Goal: Task Accomplishment & Management: Complete application form

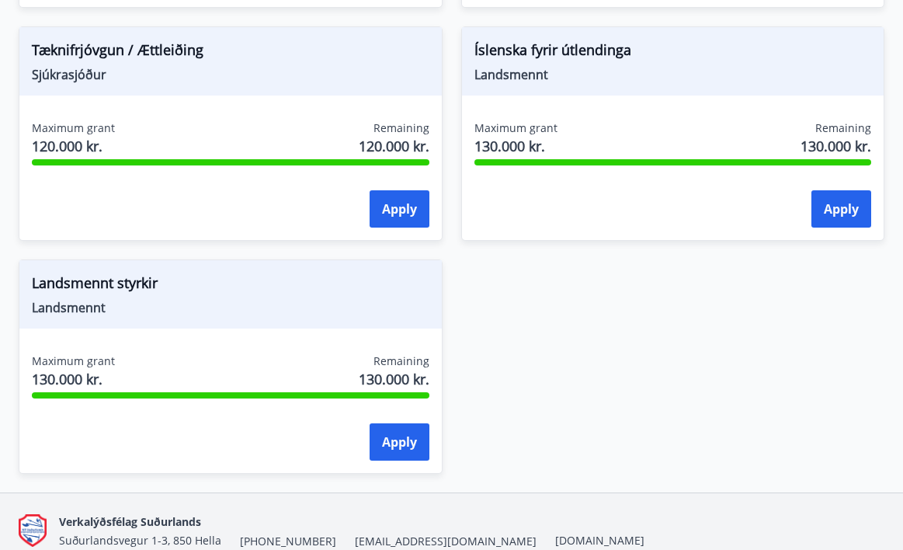
scroll to position [2114, 0]
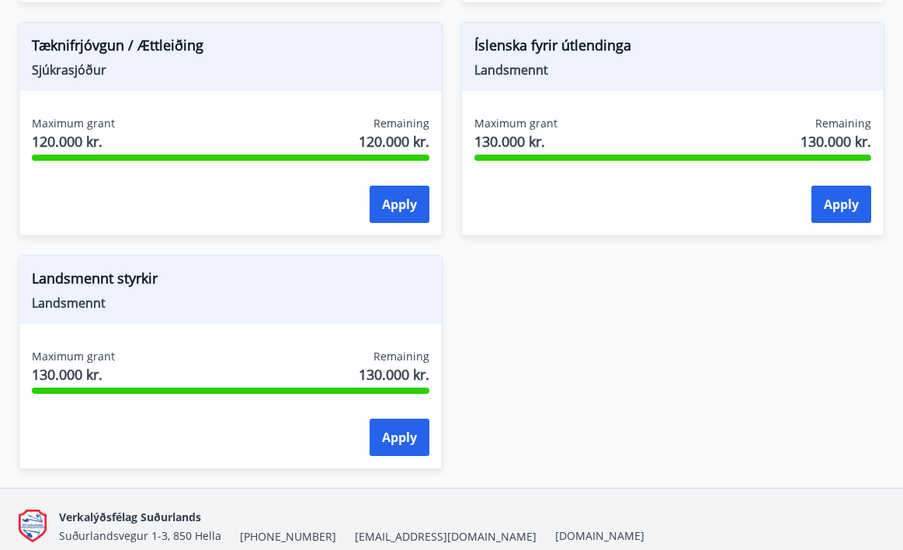
click at [837, 197] on button "Apply" at bounding box center [842, 204] width 60 height 37
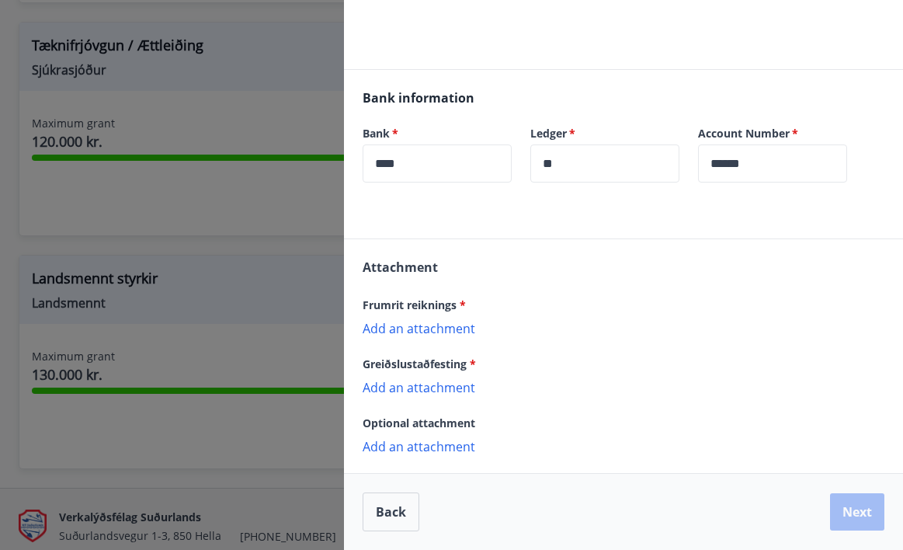
scroll to position [163, 0]
click at [423, 328] on p "Add an attachment" at bounding box center [624, 328] width 522 height 16
click at [446, 324] on p "Add an attachment" at bounding box center [624, 328] width 522 height 16
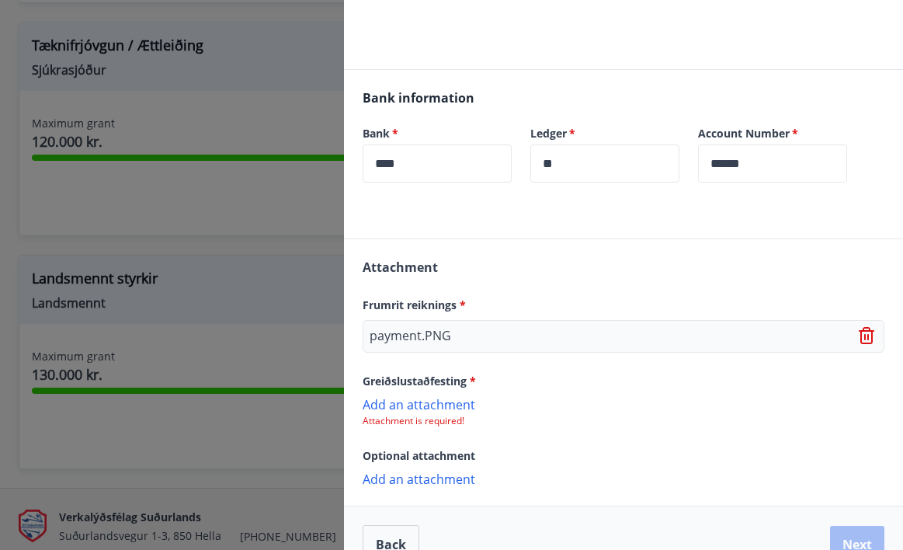
click at [444, 417] on p "Attachment is required!" at bounding box center [624, 421] width 522 height 12
click at [455, 415] on p "Attachment is required!" at bounding box center [624, 421] width 522 height 12
click at [457, 425] on p "Attachment is required!" at bounding box center [624, 421] width 522 height 12
click at [427, 405] on p "Add an attachment" at bounding box center [624, 404] width 522 height 16
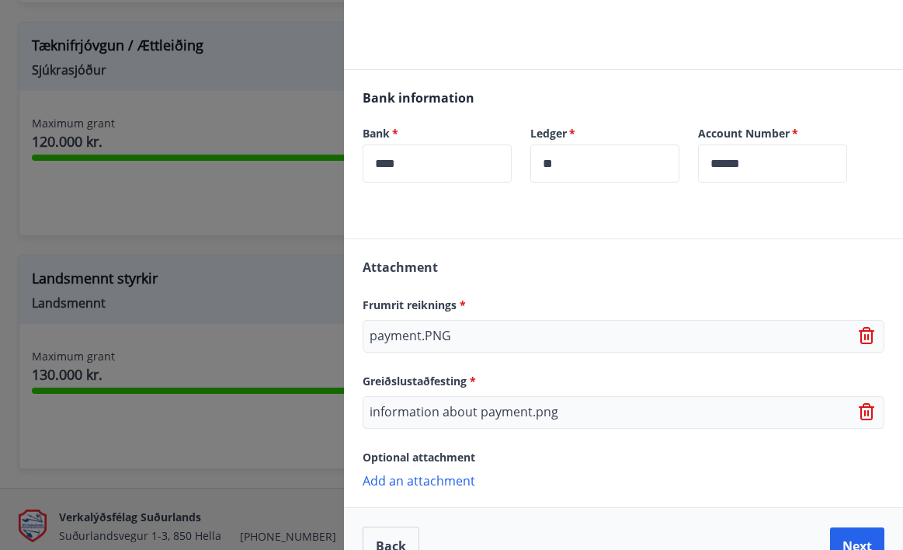
click at [870, 412] on icon at bounding box center [868, 412] width 19 height 19
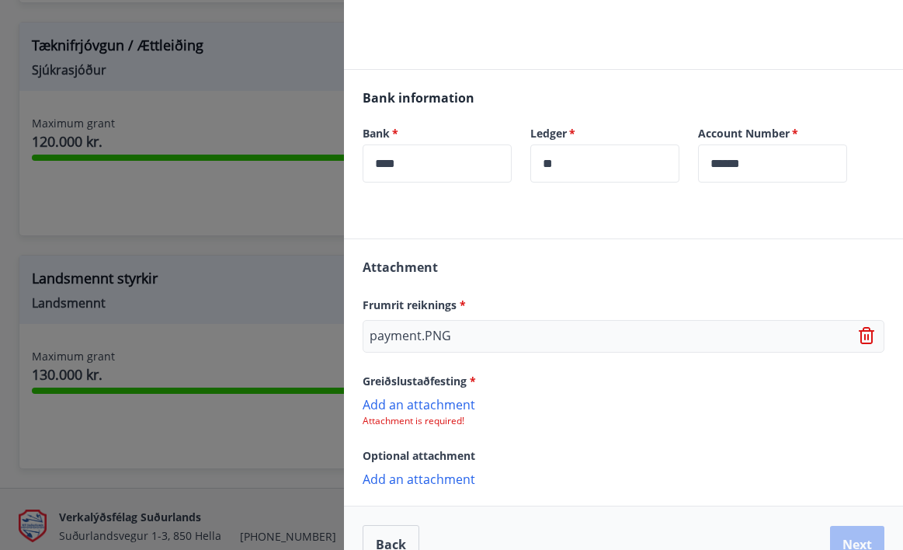
click at [864, 337] on icon at bounding box center [868, 336] width 19 height 19
click at [452, 347] on p "Attachment is required!" at bounding box center [624, 345] width 522 height 12
click at [429, 334] on p "Add an attachment" at bounding box center [624, 328] width 522 height 16
click at [445, 422] on p "Attachment is required!" at bounding box center [624, 421] width 522 height 12
click at [450, 408] on p "Add an attachment" at bounding box center [624, 404] width 522 height 16
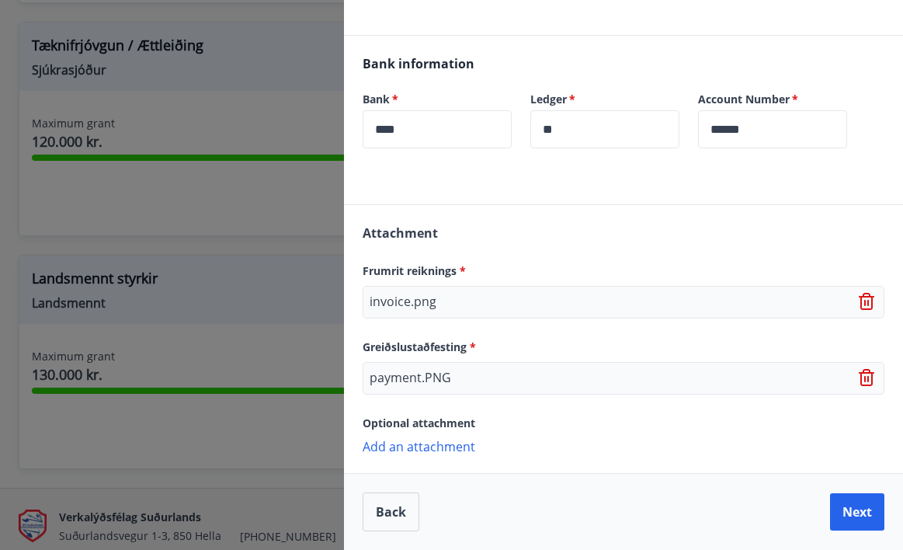
scroll to position [197, 0]
click at [865, 517] on button "Next" at bounding box center [857, 511] width 54 height 37
click at [865, 514] on button "Next" at bounding box center [857, 511] width 54 height 37
click at [853, 505] on button "Next" at bounding box center [857, 511] width 54 height 37
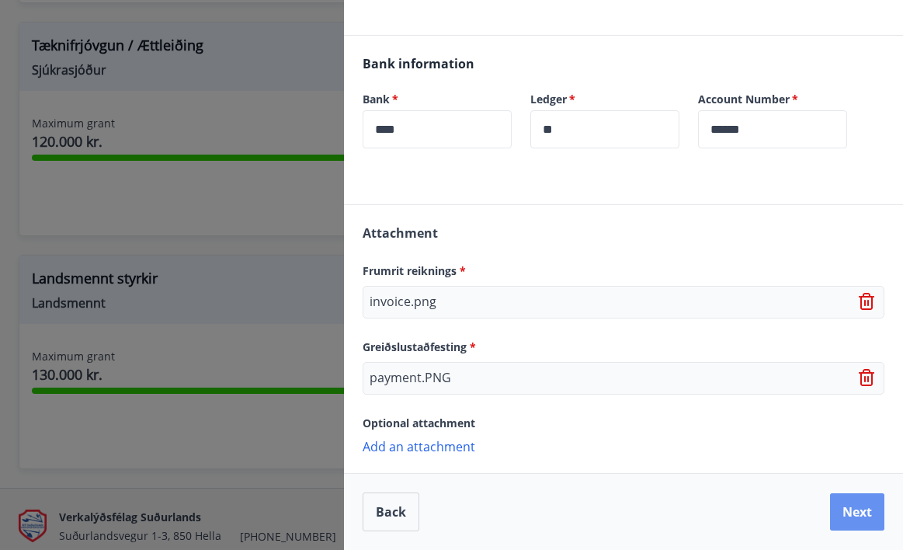
click at [853, 505] on button "Next" at bounding box center [857, 511] width 54 height 37
click at [867, 515] on button "Next" at bounding box center [857, 511] width 54 height 37
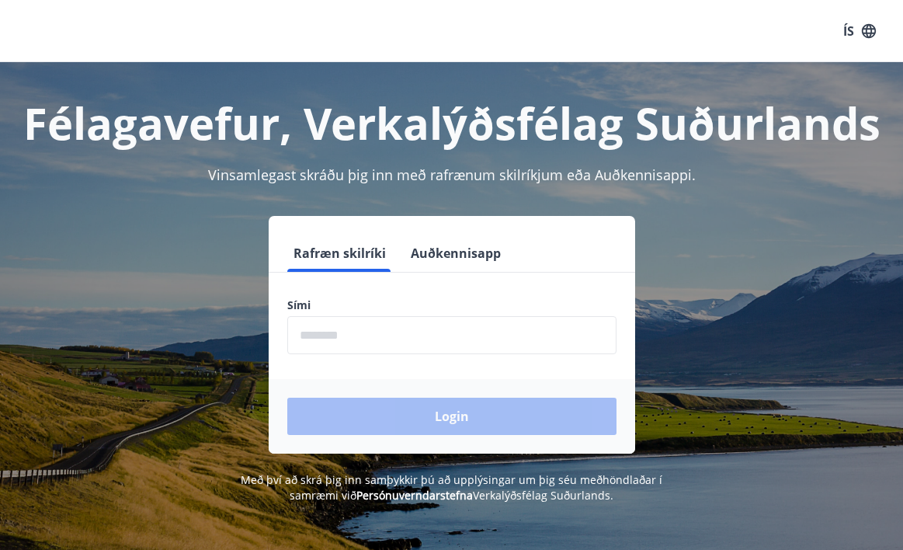
click at [464, 246] on button "Auðkennisapp" at bounding box center [456, 253] width 103 height 37
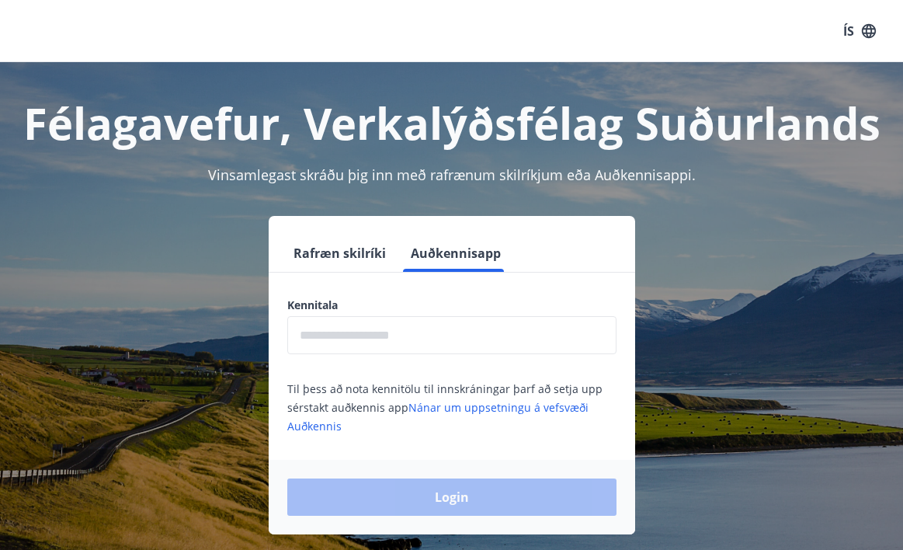
click at [430, 336] on input "text" at bounding box center [451, 335] width 329 height 38
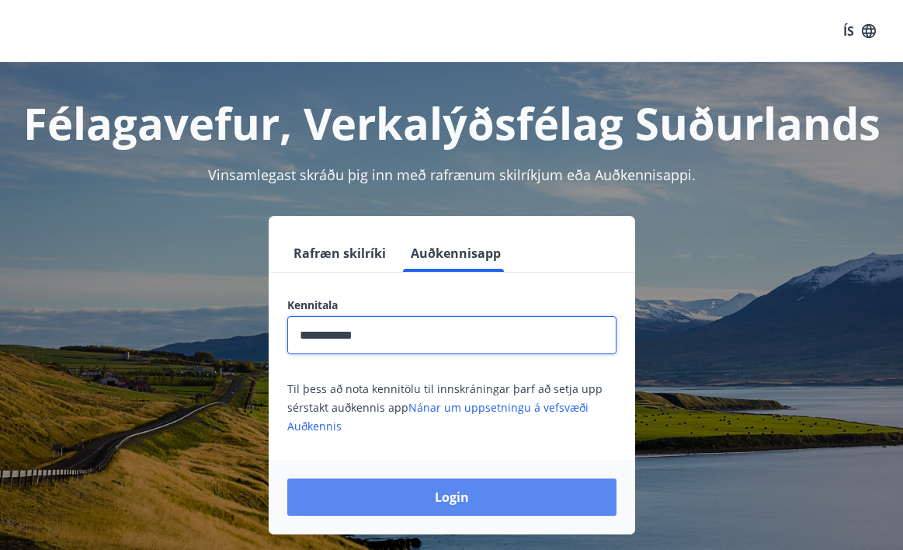
type input "**********"
click at [468, 501] on button "Login" at bounding box center [451, 496] width 329 height 37
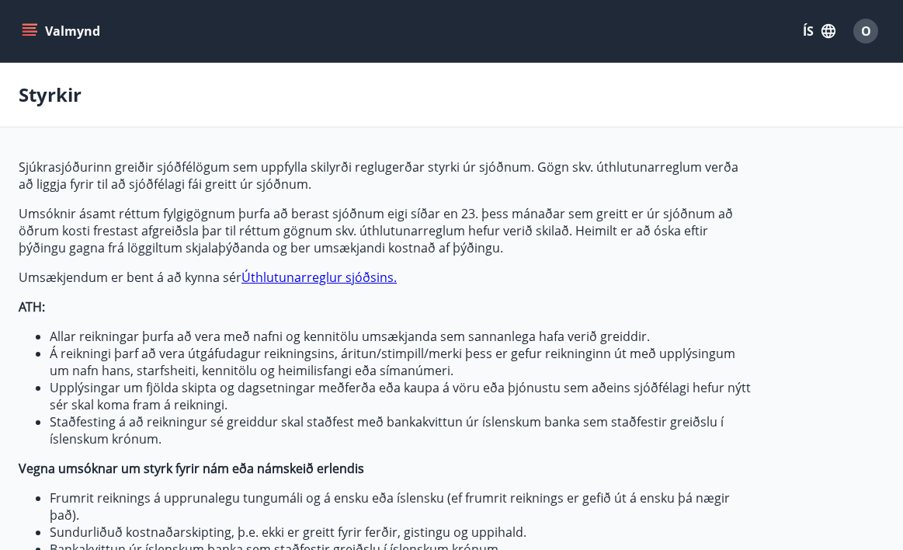
type input "***"
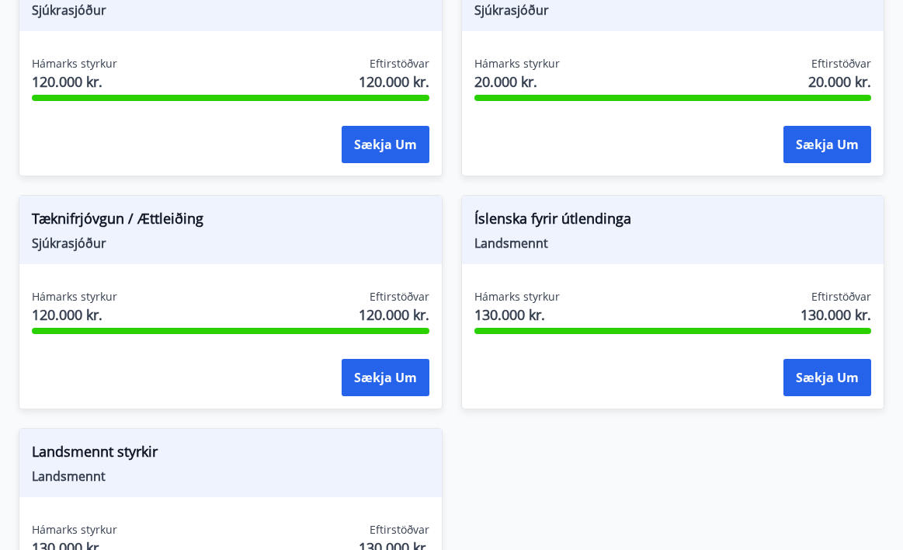
scroll to position [1975, 0]
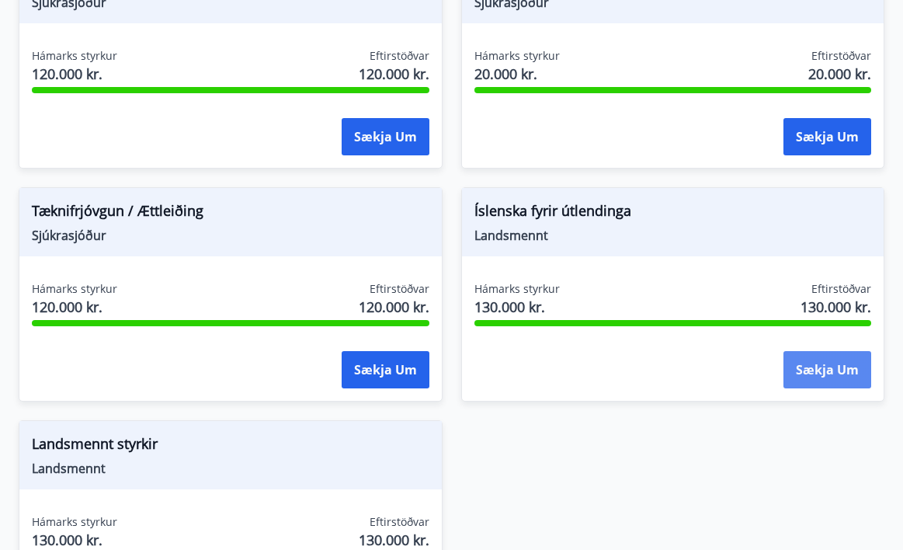
click at [829, 369] on button "Sækja um" at bounding box center [828, 369] width 88 height 37
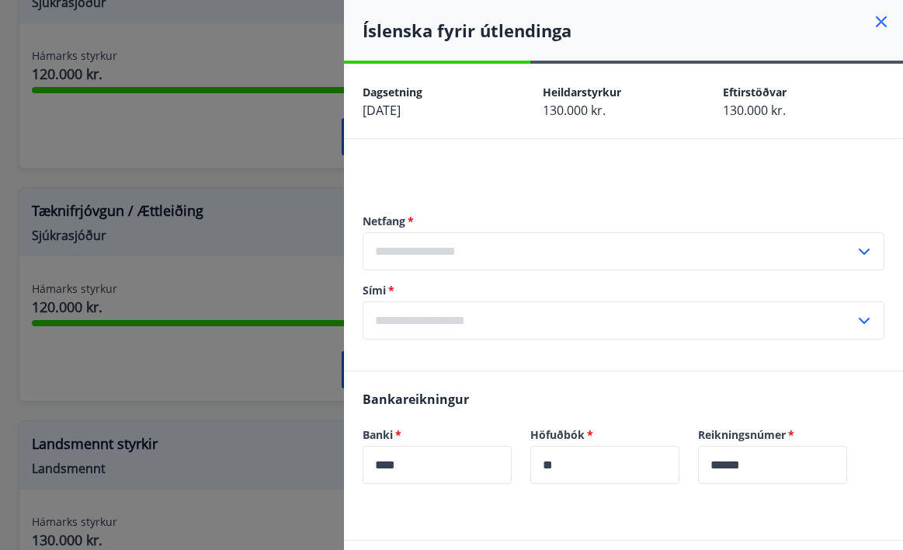
click at [471, 260] on input "text" at bounding box center [609, 251] width 492 height 38
click at [506, 199] on div "Netfang   * Skrá nýtt netfang ​ Sími   * ​" at bounding box center [624, 276] width 522 height 188
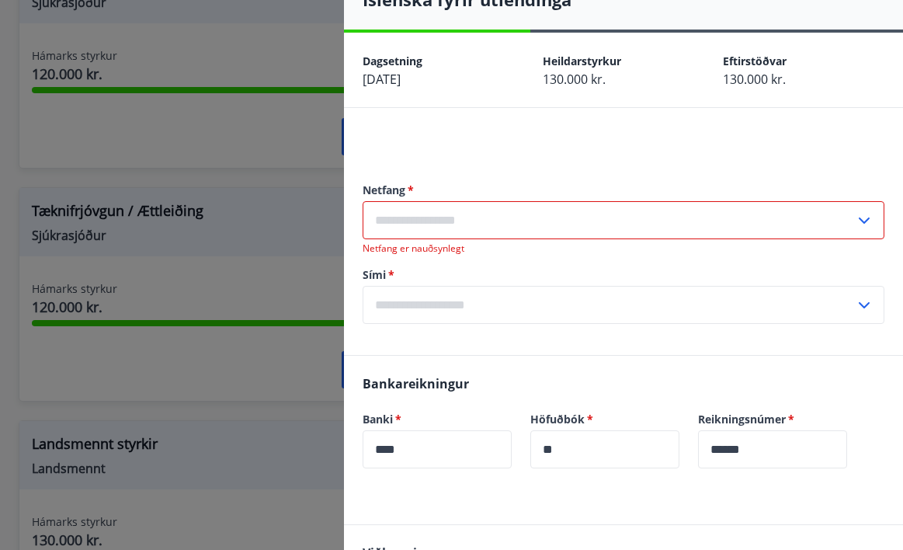
scroll to position [36, 0]
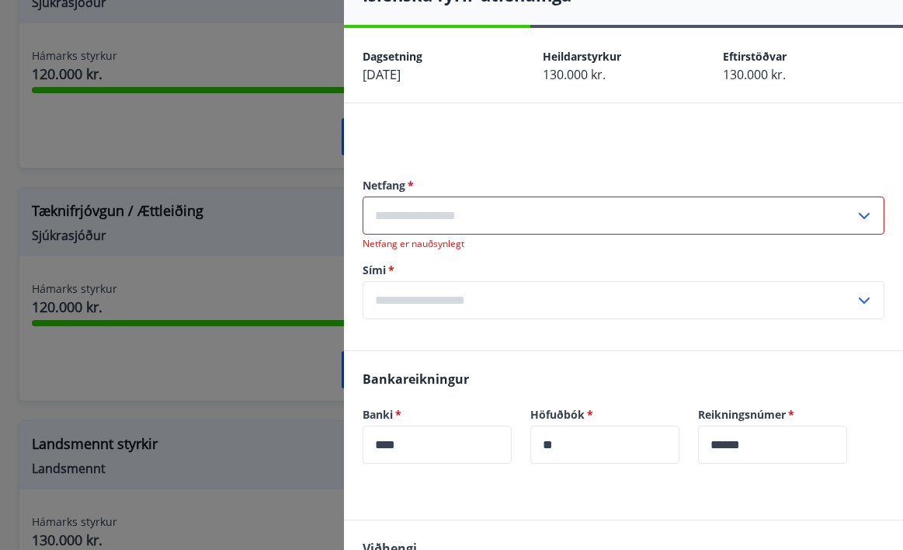
click at [867, 302] on icon at bounding box center [864, 300] width 19 height 19
click at [787, 296] on input "text" at bounding box center [609, 300] width 492 height 38
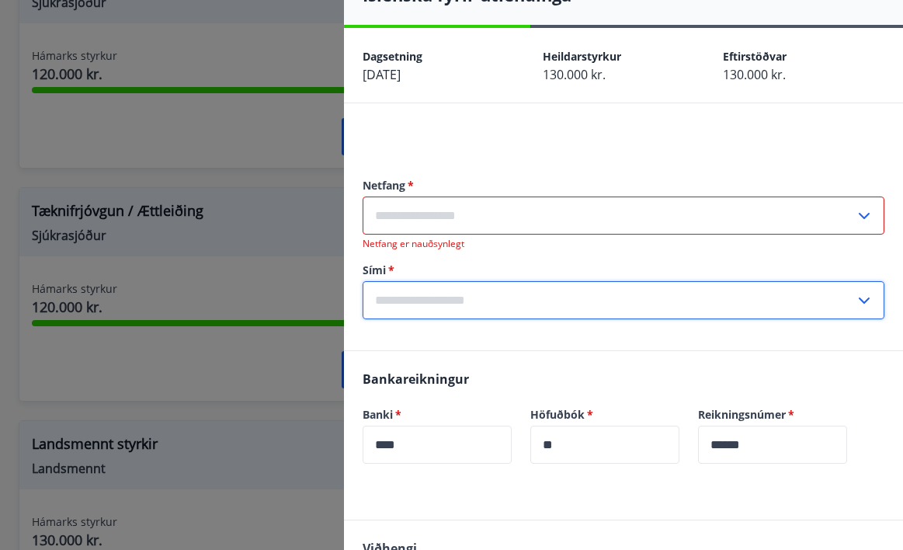
click at [867, 298] on icon at bounding box center [864, 300] width 19 height 19
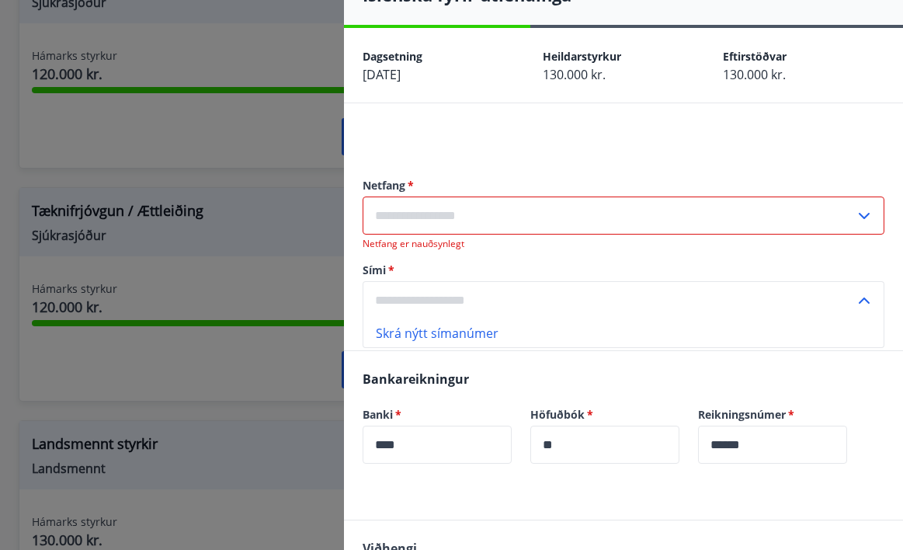
click at [786, 328] on li "Skrá nýtt símanúmer" at bounding box center [623, 333] width 520 height 28
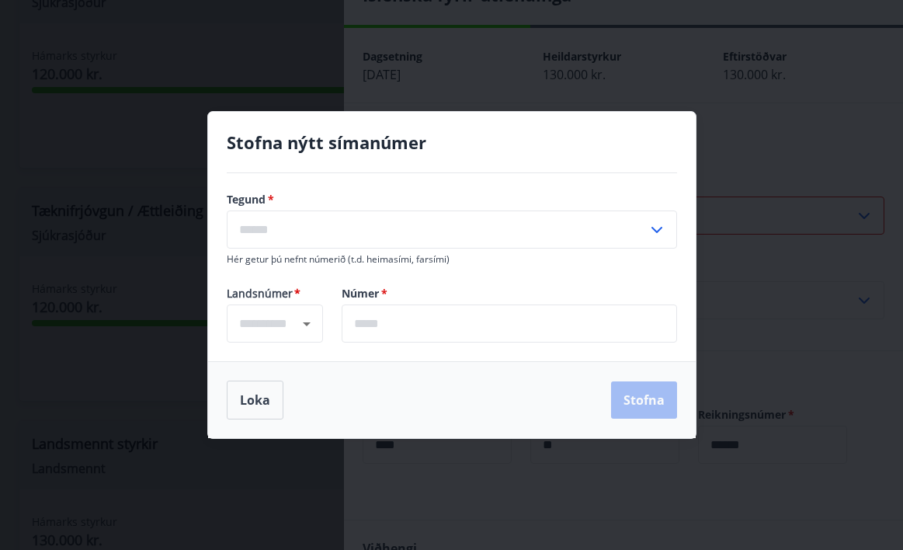
type input "****"
click at [463, 333] on input "text" at bounding box center [509, 323] width 335 height 38
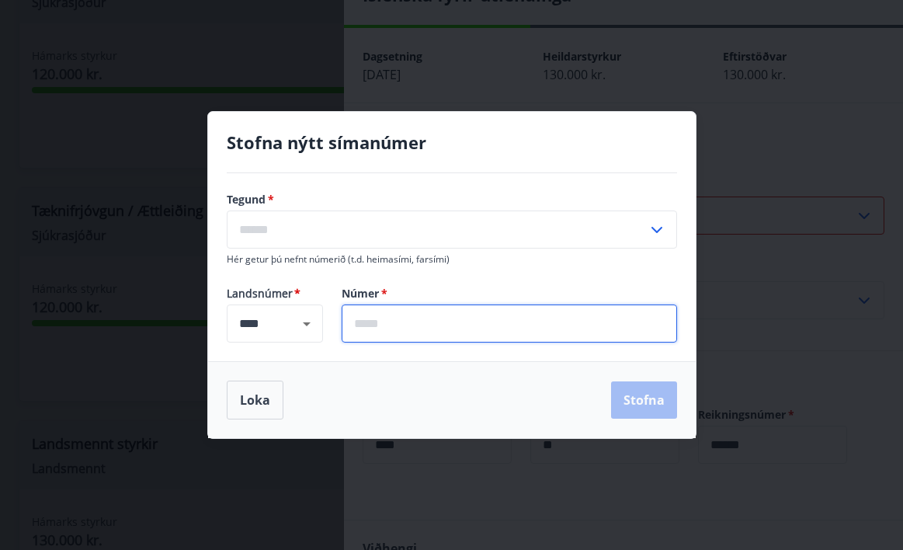
click at [448, 231] on input "text" at bounding box center [437, 229] width 421 height 38
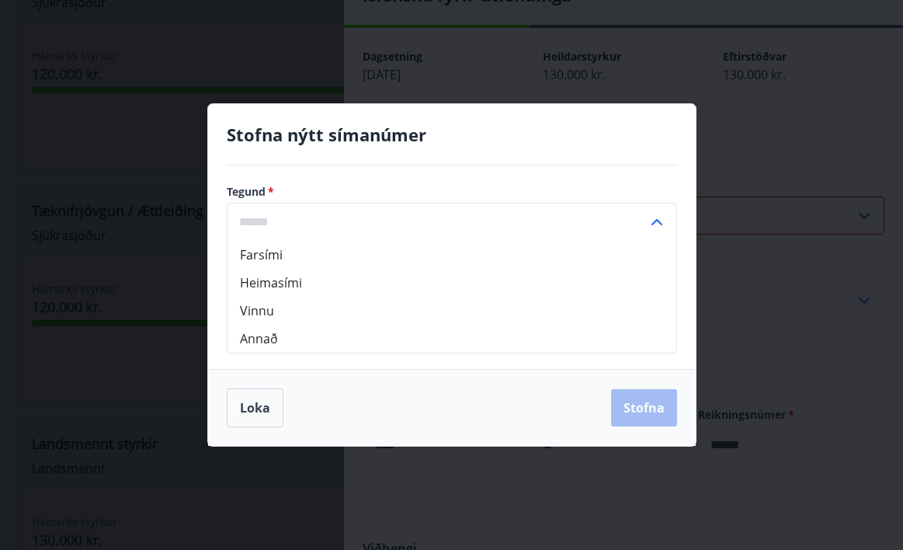
click at [412, 300] on li "Vinnu" at bounding box center [452, 311] width 449 height 28
type input "*****"
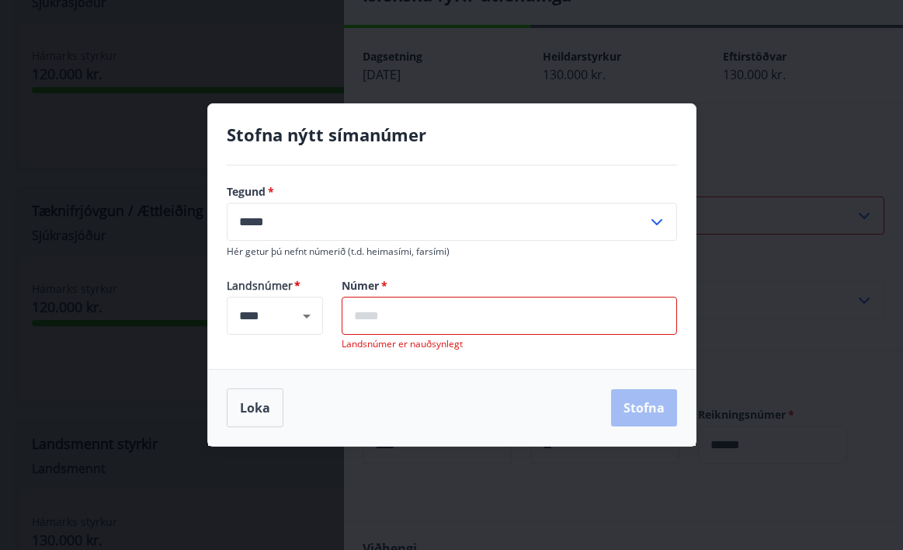
click at [413, 325] on input "text" at bounding box center [509, 316] width 335 height 38
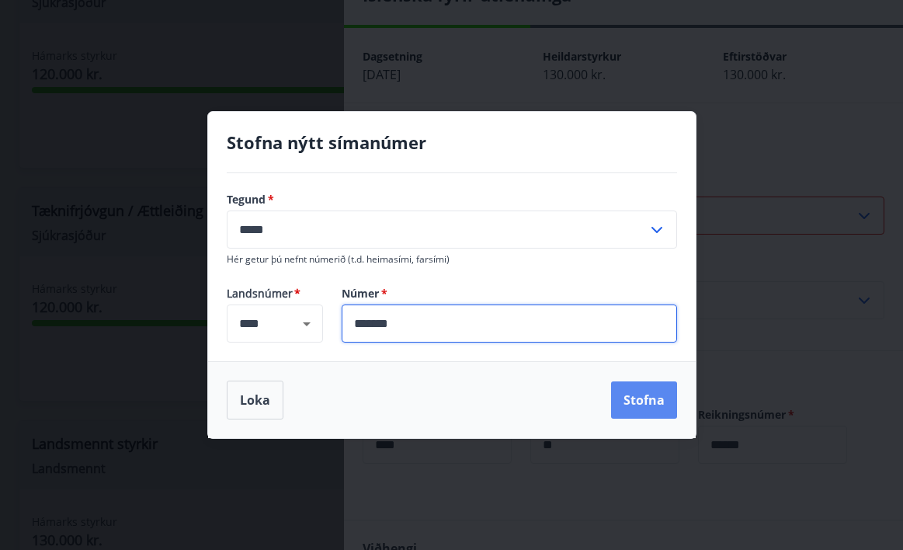
type input "*******"
click at [658, 395] on button "Stofna" at bounding box center [644, 399] width 66 height 37
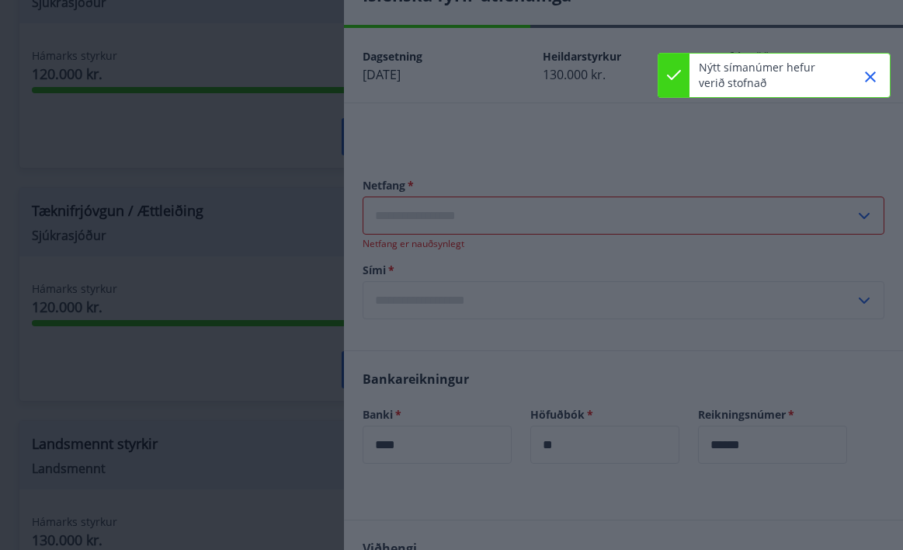
type input "**********"
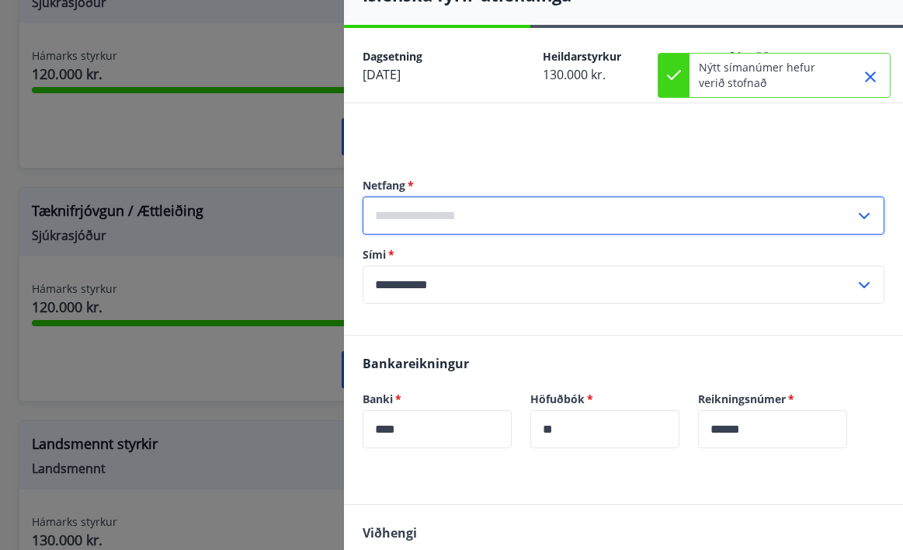
click at [697, 205] on input "text" at bounding box center [609, 215] width 492 height 38
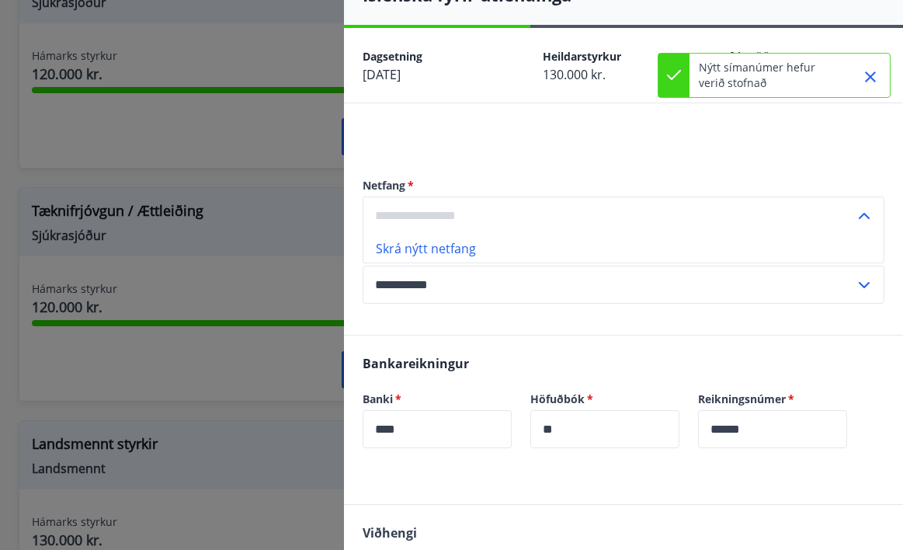
click at [471, 241] on li "Skrá nýtt netfang" at bounding box center [623, 249] width 520 height 28
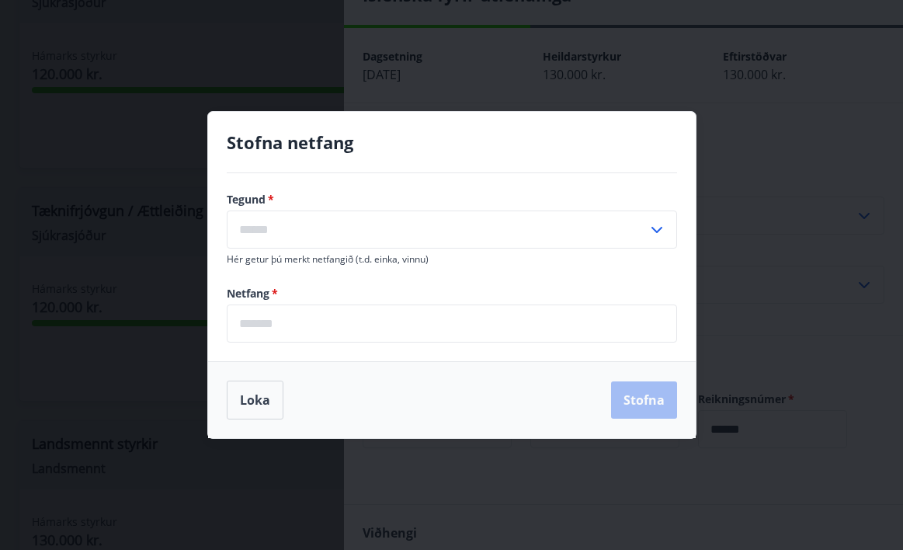
click at [463, 238] on input "text" at bounding box center [437, 229] width 421 height 38
drag, startPoint x: 213, startPoint y: 250, endPoint x: 236, endPoint y: 277, distance: 35.8
click at [236, 277] on div "Tegund   * Heima Vinnu Annað ​ Hér getur þú merkt netfangið (t.d. einka, vinnu)…" at bounding box center [452, 267] width 488 height 188
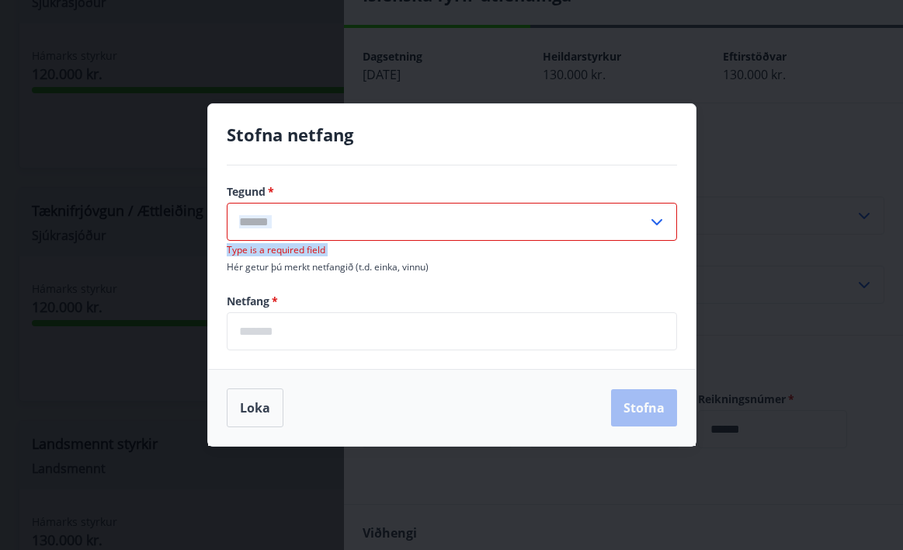
click at [283, 220] on input "text" at bounding box center [437, 222] width 421 height 38
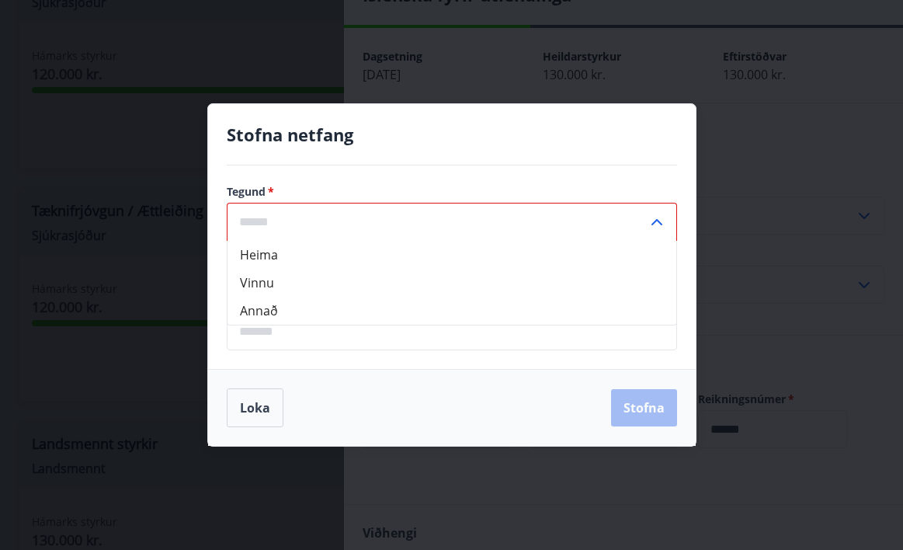
click at [277, 255] on li "Heima" at bounding box center [452, 255] width 449 height 28
type input "*****"
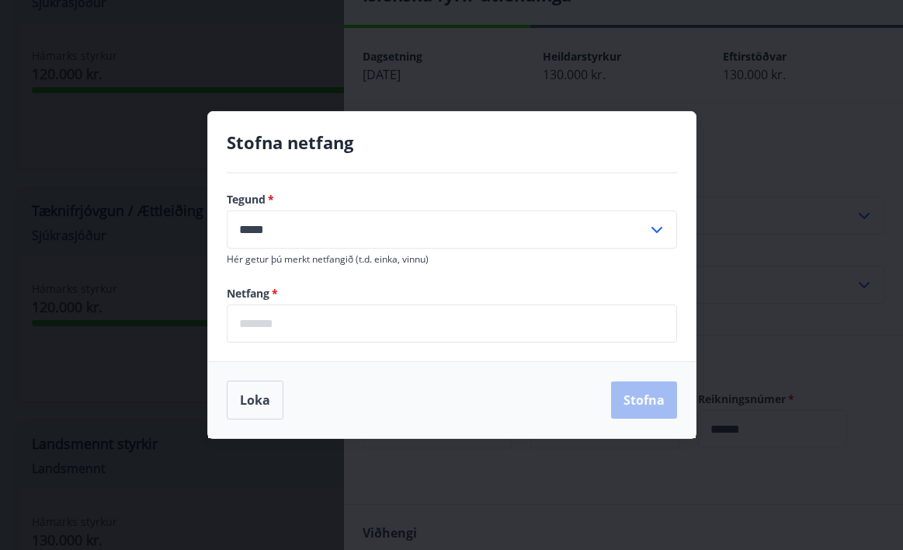
click at [263, 314] on input "email" at bounding box center [452, 323] width 450 height 38
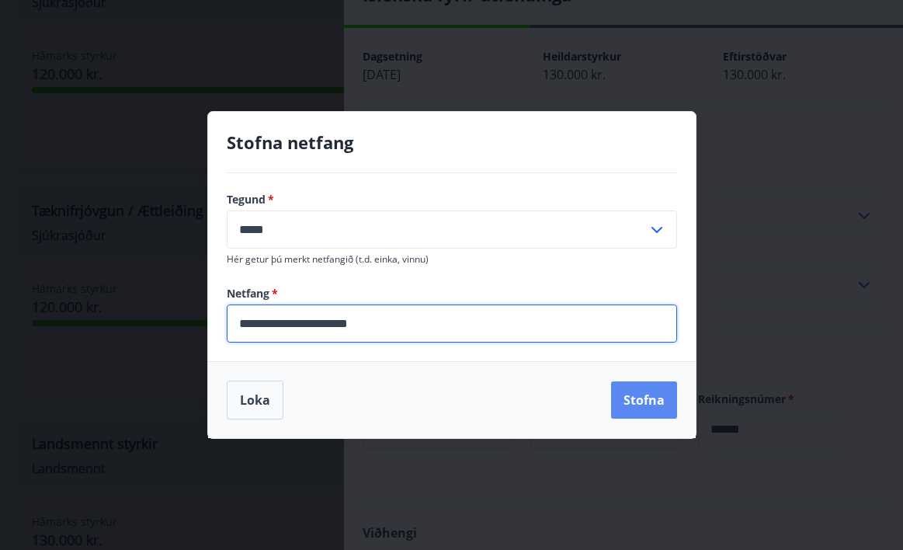
type input "**********"
click at [645, 399] on button "Stofna" at bounding box center [644, 399] width 66 height 37
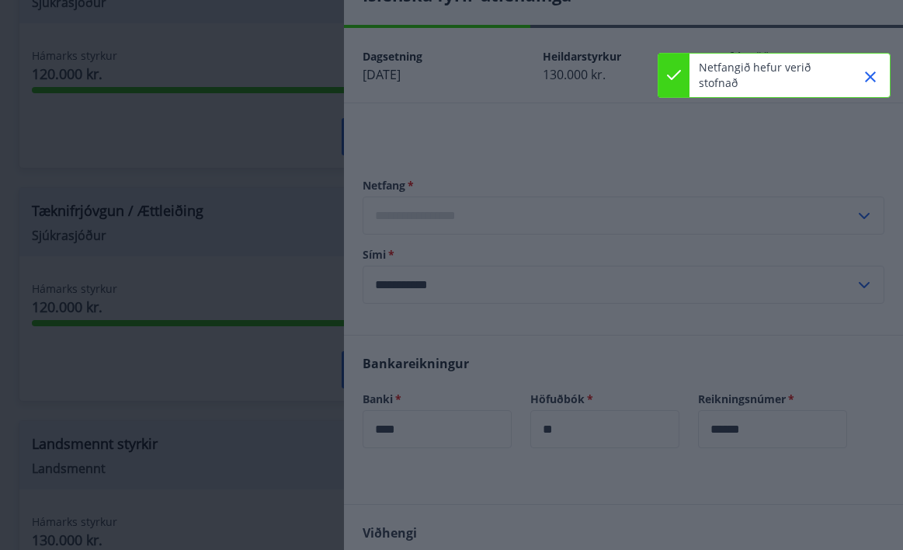
type input "**********"
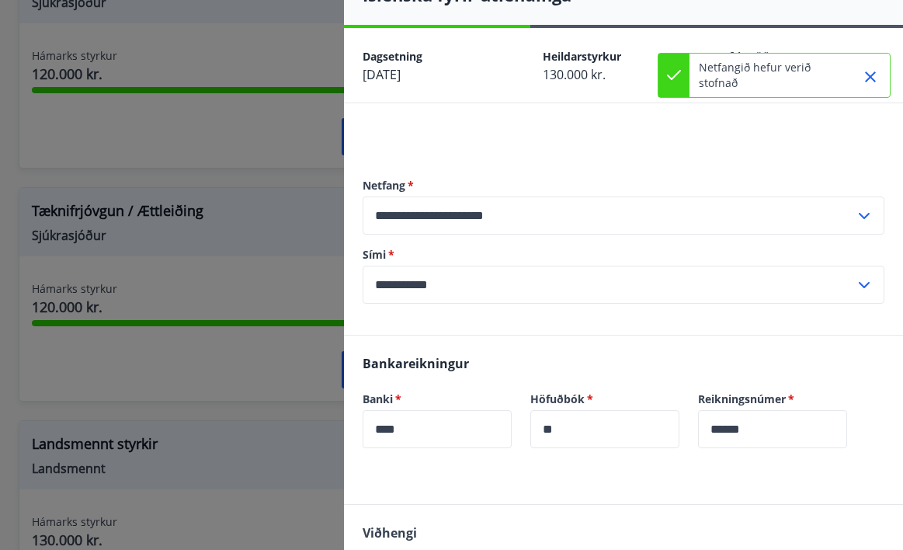
click at [867, 283] on icon at bounding box center [864, 285] width 19 height 19
click at [483, 349] on li "Skrá nýtt símanúmer" at bounding box center [623, 346] width 520 height 28
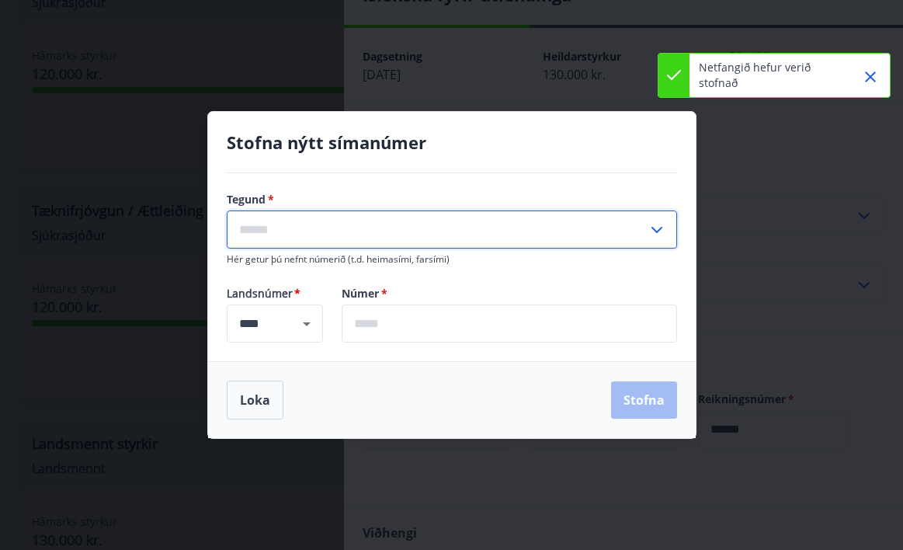
click at [408, 236] on input "text" at bounding box center [437, 229] width 421 height 38
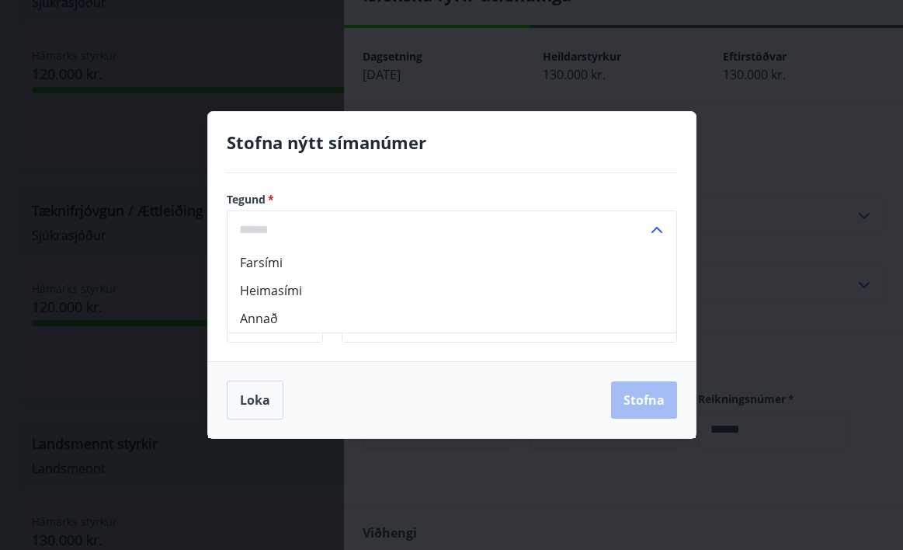
click at [260, 265] on li "Farsími" at bounding box center [452, 263] width 449 height 28
type input "*******"
click at [420, 327] on input "text" at bounding box center [509, 323] width 335 height 38
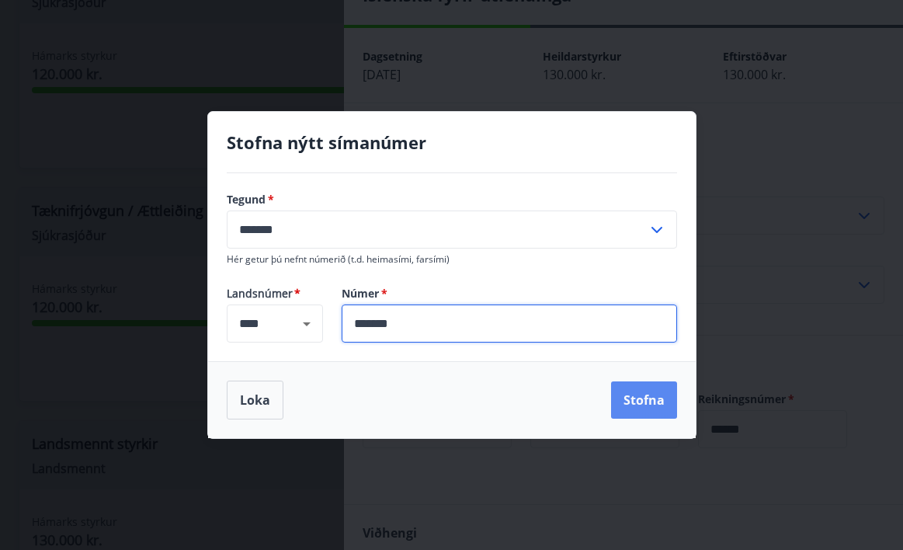
type input "*******"
click at [639, 387] on button "Stofna" at bounding box center [644, 399] width 66 height 37
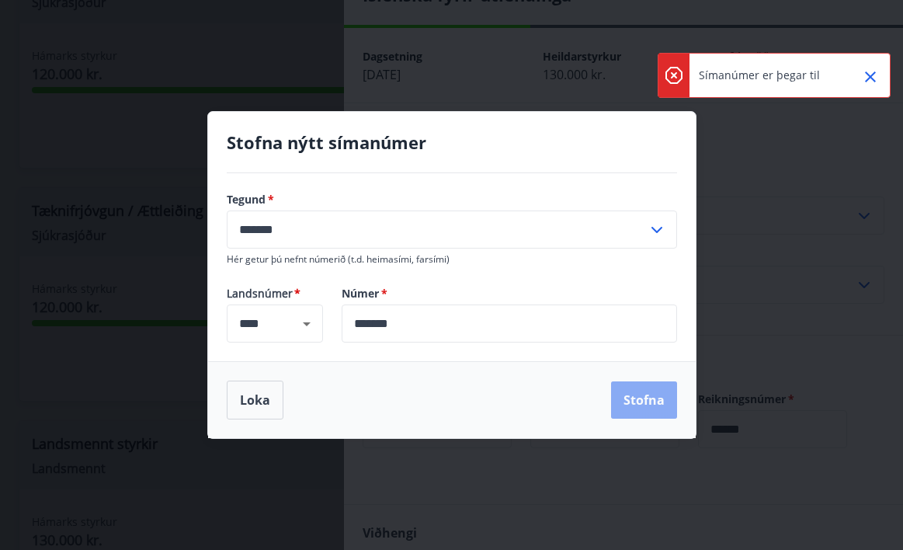
click at [648, 395] on button "Stofna" at bounding box center [644, 399] width 66 height 37
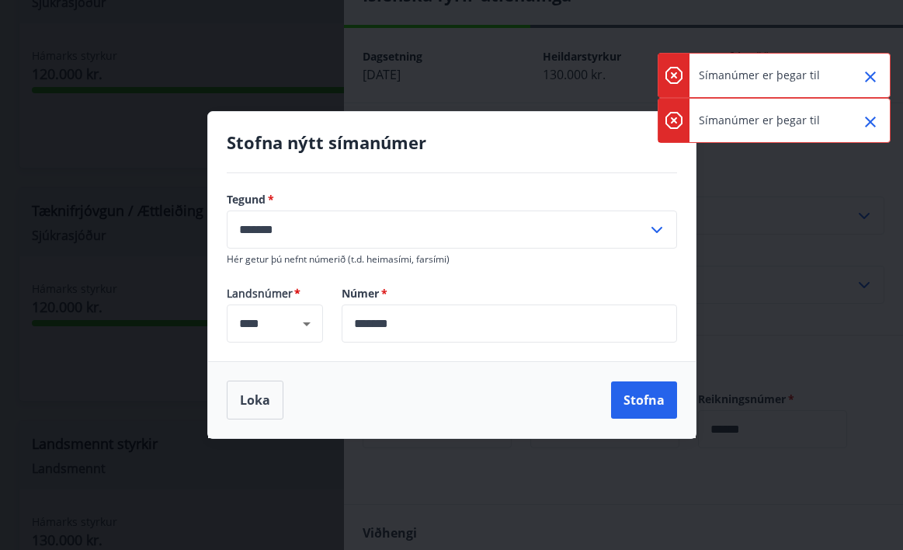
click at [409, 232] on input "*******" at bounding box center [437, 229] width 421 height 38
click at [367, 291] on li "Heimasími" at bounding box center [452, 290] width 449 height 28
type input "*********"
click at [645, 405] on button "Stofna" at bounding box center [644, 399] width 66 height 37
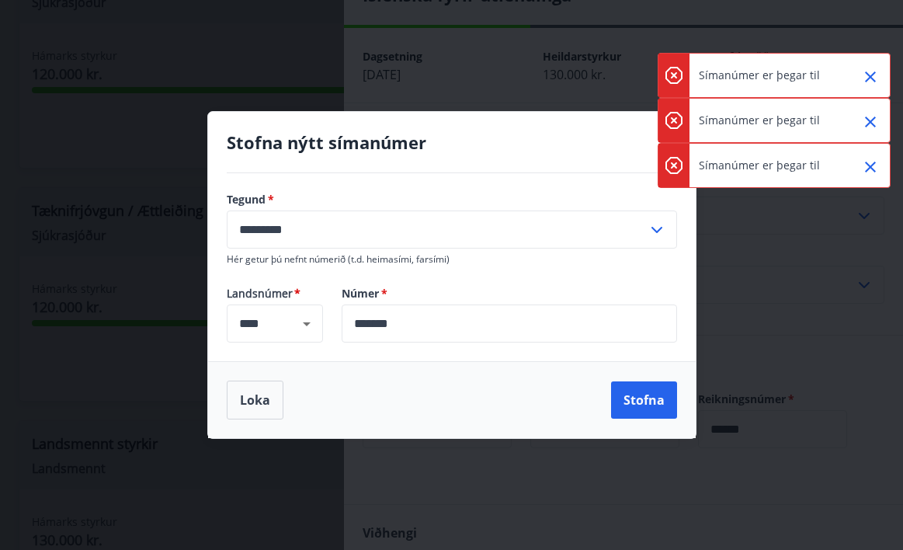
click at [877, 161] on icon "Close" at bounding box center [870, 167] width 19 height 19
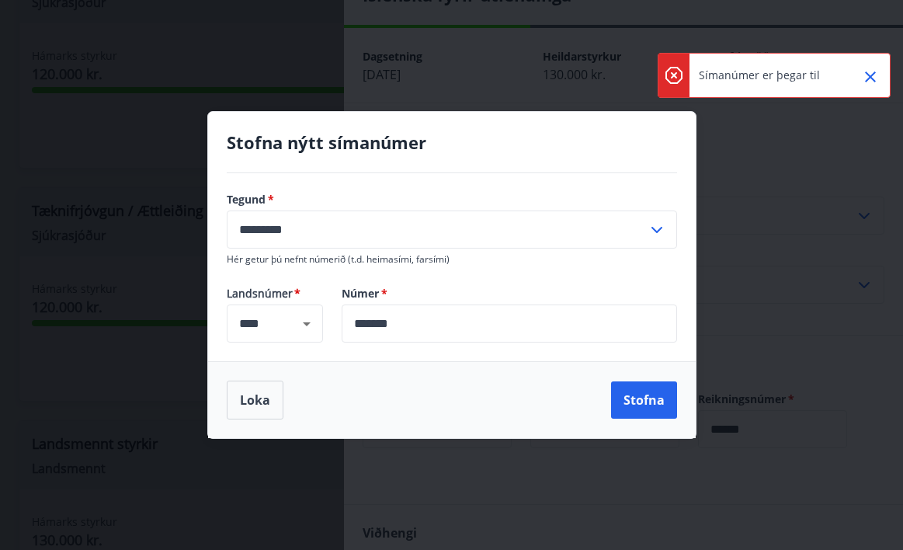
click at [875, 118] on div "Stofna nýtt símanúmer Tegund   * ********* ​ Hér getur þú nefnt númerið (t.d. h…" at bounding box center [451, 275] width 903 height 550
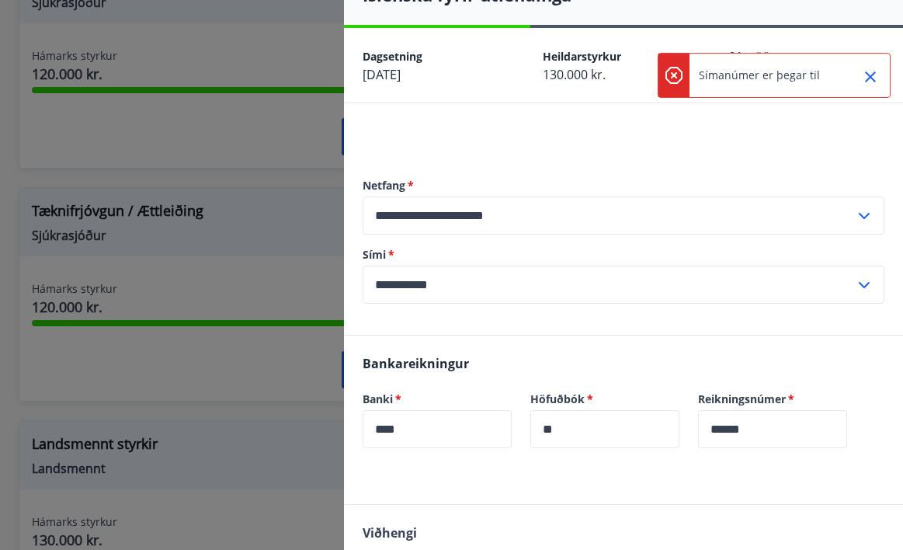
click at [870, 61] on div at bounding box center [864, 75] width 39 height 43
click at [874, 82] on icon "Close" at bounding box center [870, 76] width 11 height 11
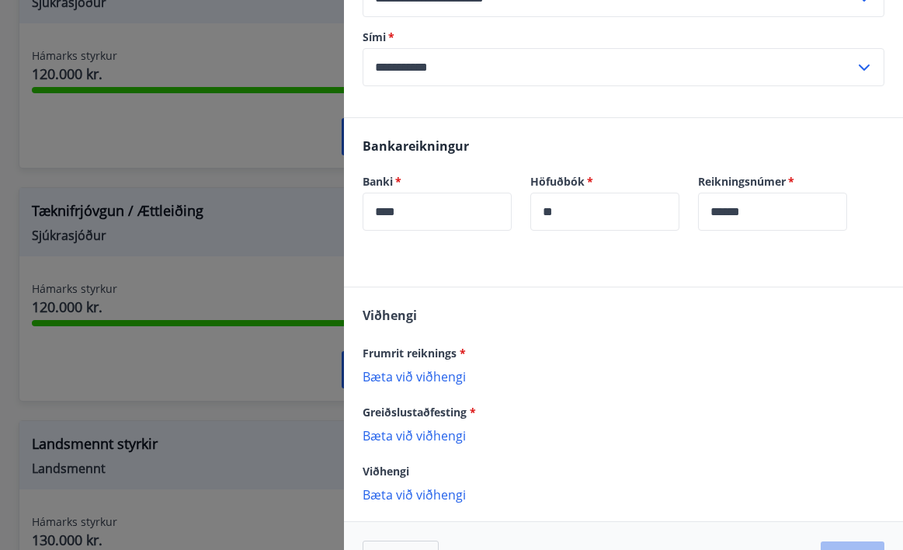
scroll to position [301, 0]
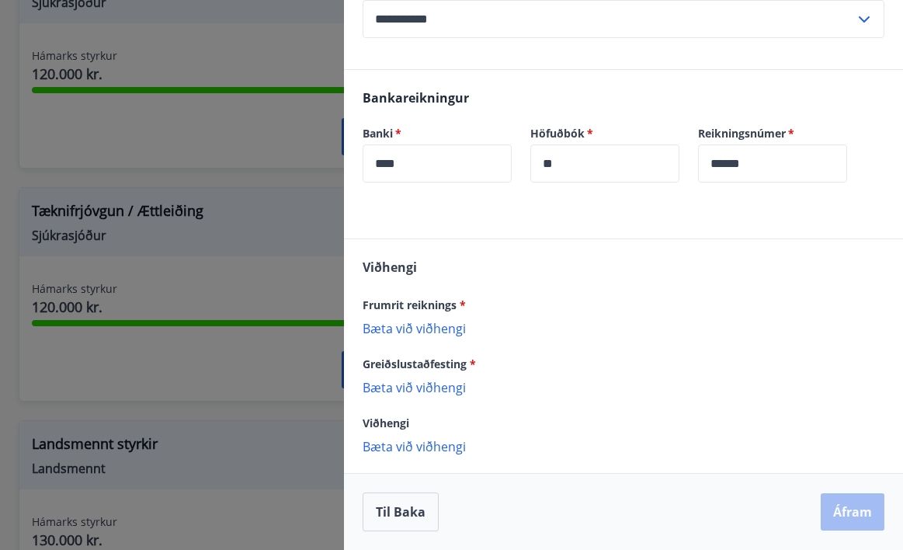
click at [420, 325] on p "Bæta við viðhengi" at bounding box center [624, 328] width 522 height 16
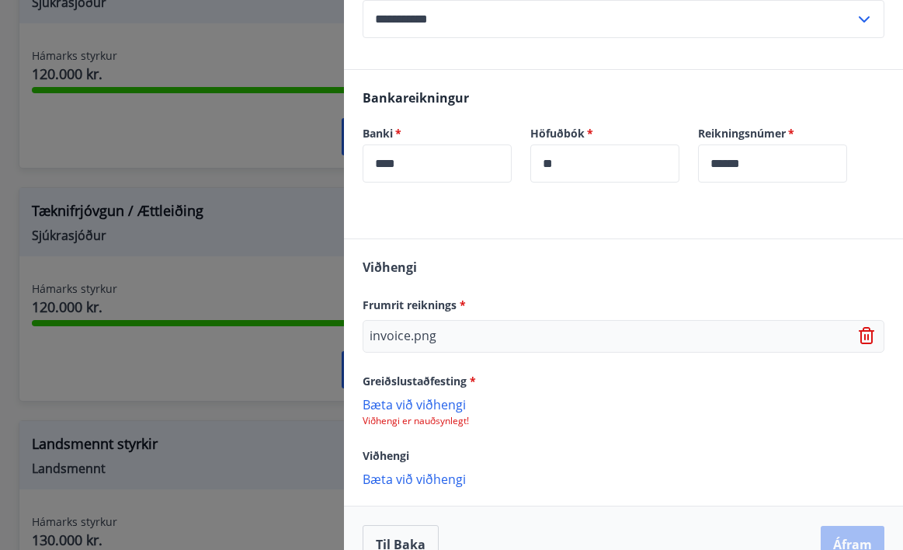
click at [448, 406] on p "Bæta við viðhengi" at bounding box center [624, 404] width 522 height 16
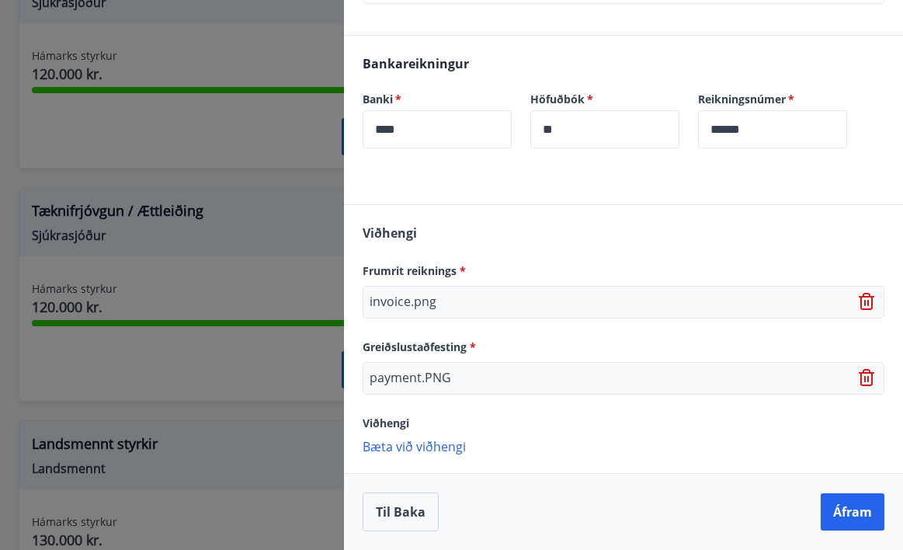
scroll to position [335, 0]
click at [844, 513] on button "Áfram" at bounding box center [853, 511] width 64 height 37
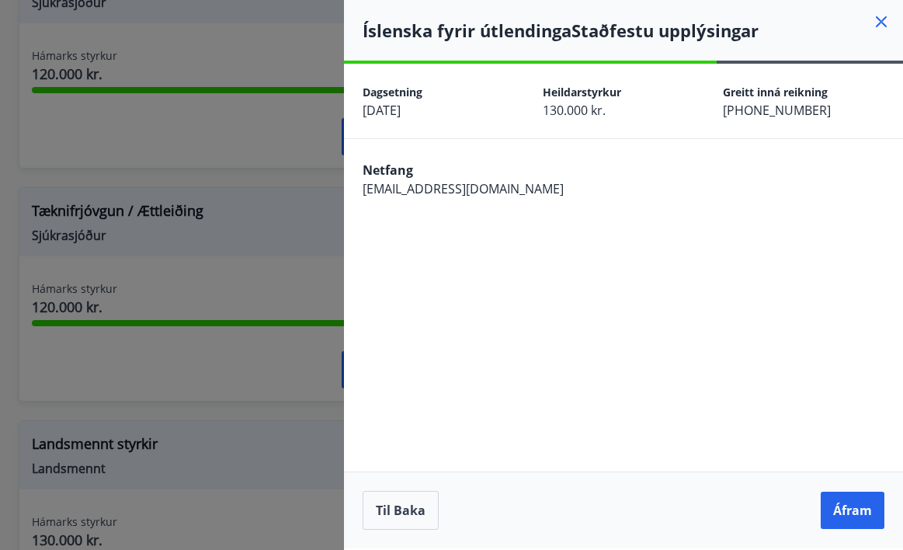
scroll to position [0, 0]
click at [844, 513] on button "Áfram" at bounding box center [853, 510] width 64 height 37
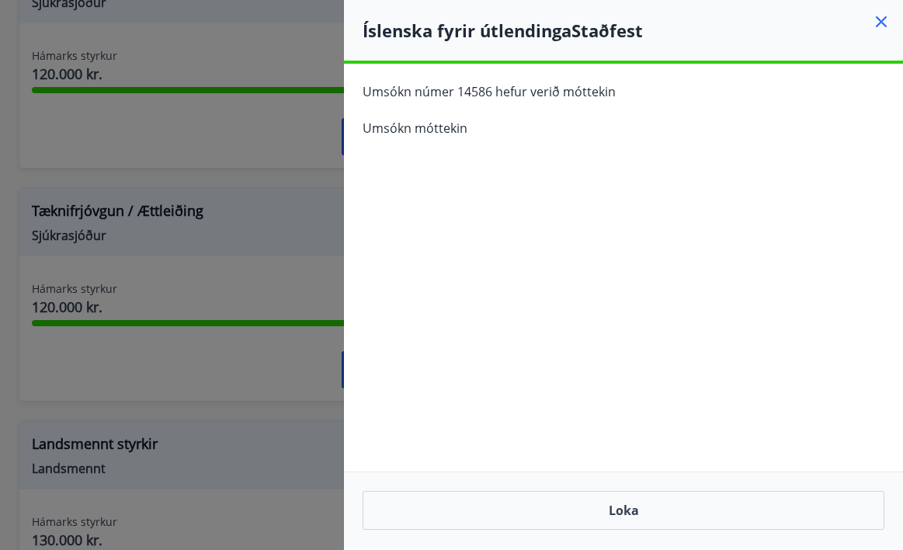
click at [885, 17] on icon at bounding box center [881, 21] width 19 height 19
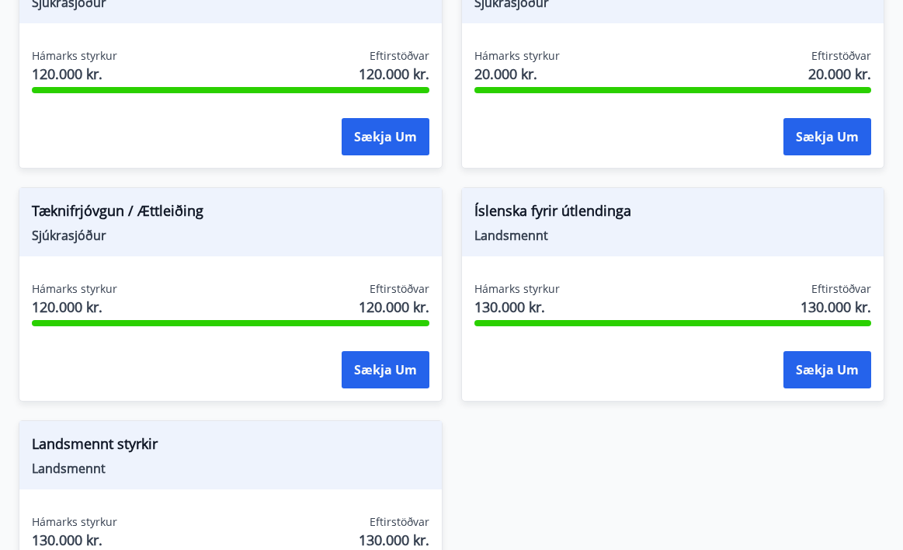
click at [287, 205] on span "Tæknifrjóvgun / Ættleiðing" at bounding box center [231, 213] width 398 height 26
click at [391, 362] on button "Sækja um" at bounding box center [386, 369] width 88 height 37
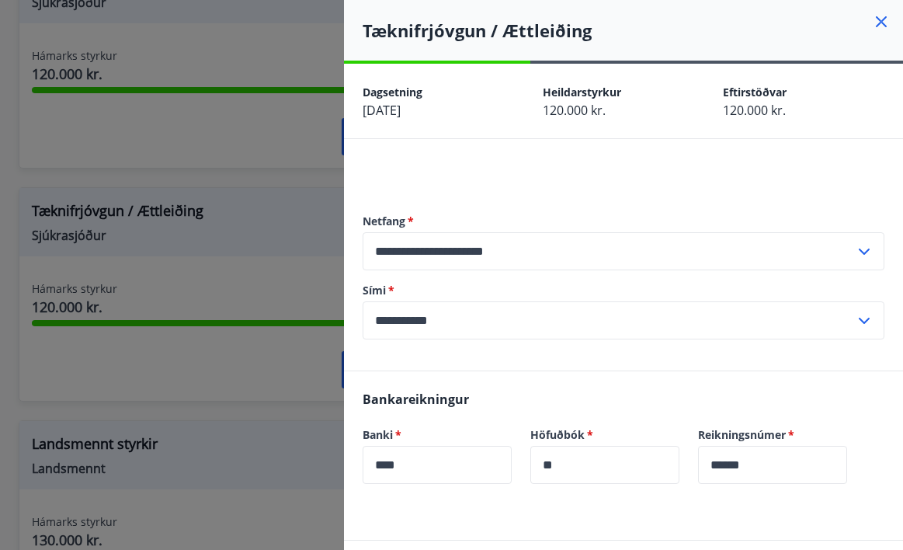
click at [280, 151] on div at bounding box center [451, 275] width 903 height 550
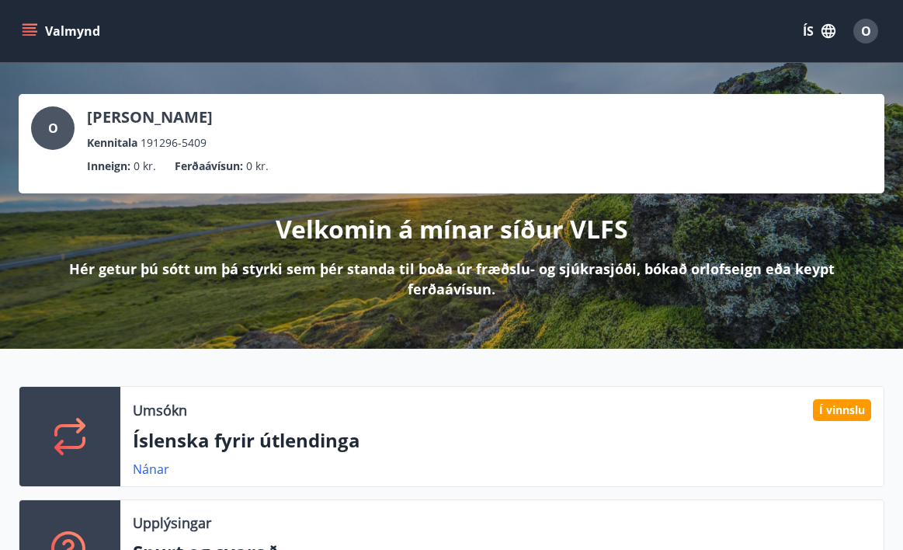
click at [30, 32] on icon "menu" at bounding box center [31, 31] width 17 height 2
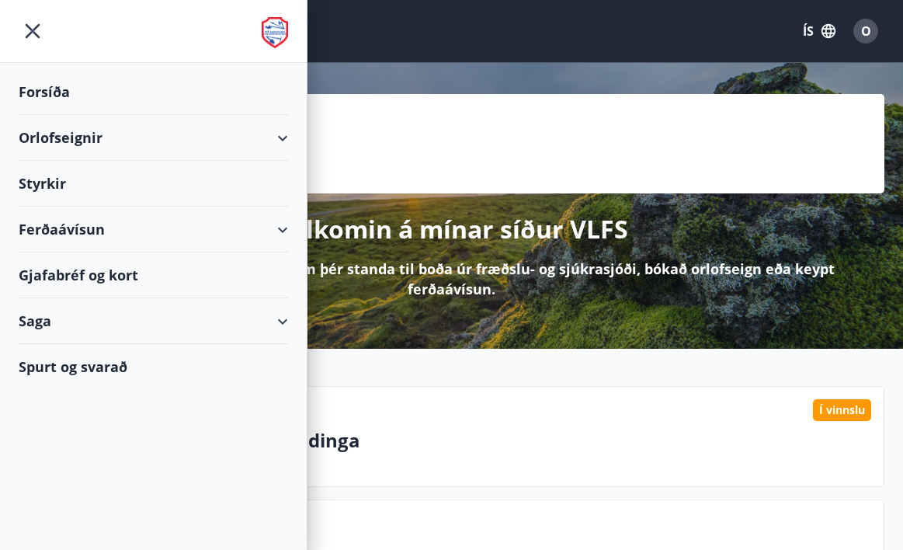
click at [805, 27] on button "ÍS" at bounding box center [819, 31] width 50 height 28
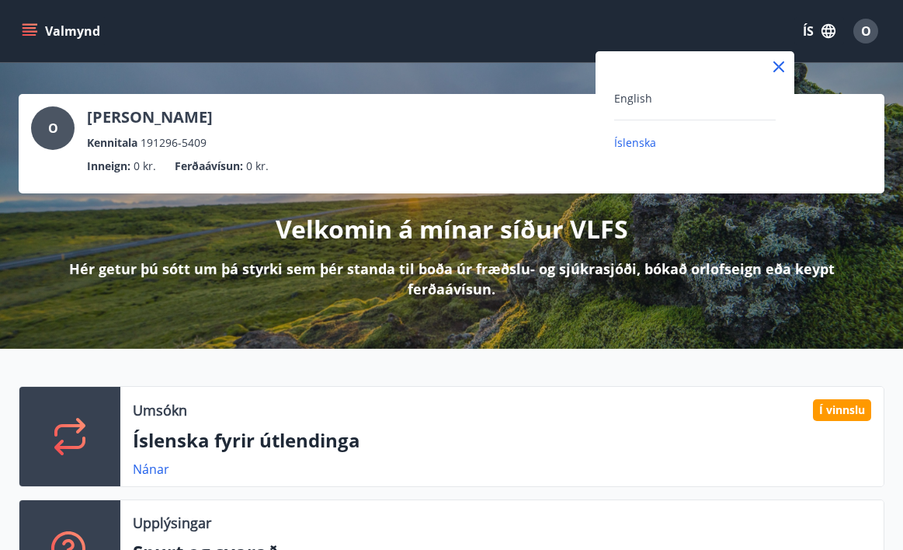
click at [686, 89] on div "English" at bounding box center [695, 98] width 162 height 19
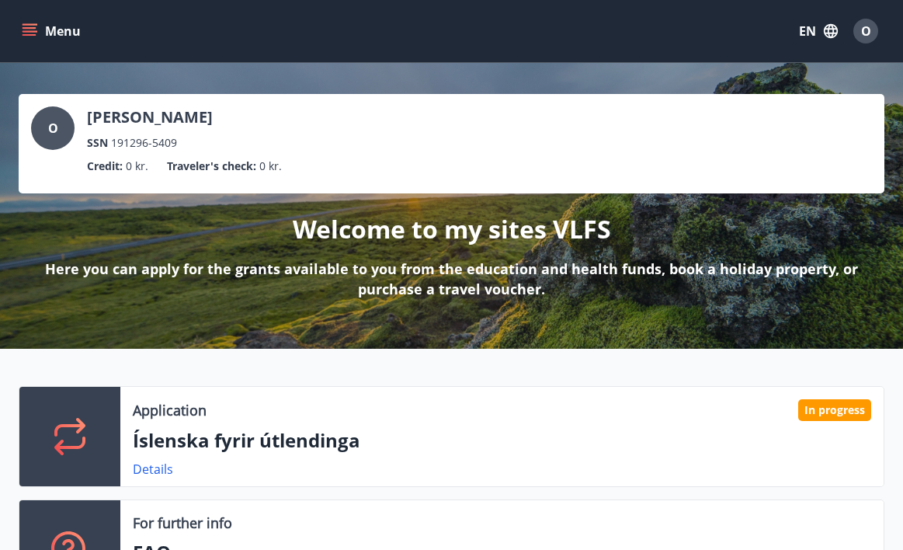
click at [800, 28] on button "EN" at bounding box center [818, 31] width 51 height 28
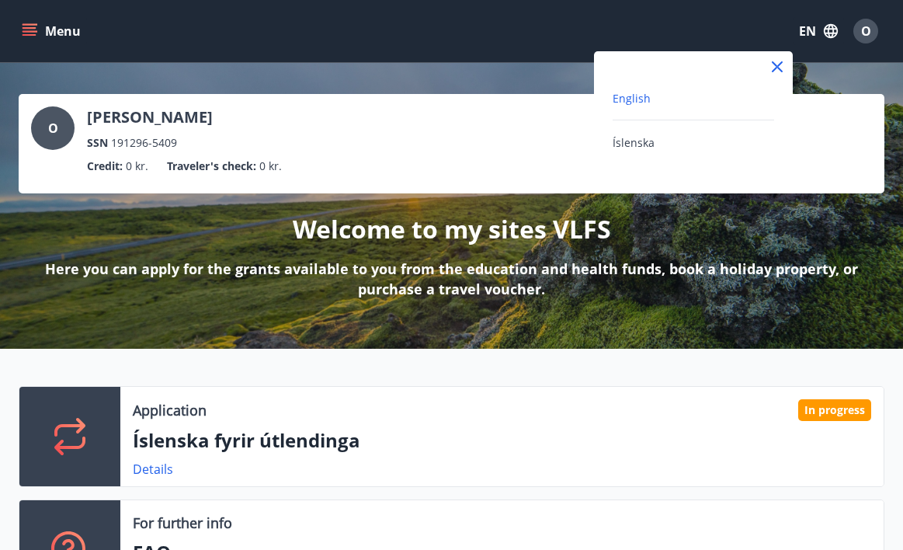
click at [710, 142] on div "Íslenska" at bounding box center [694, 142] width 162 height 19
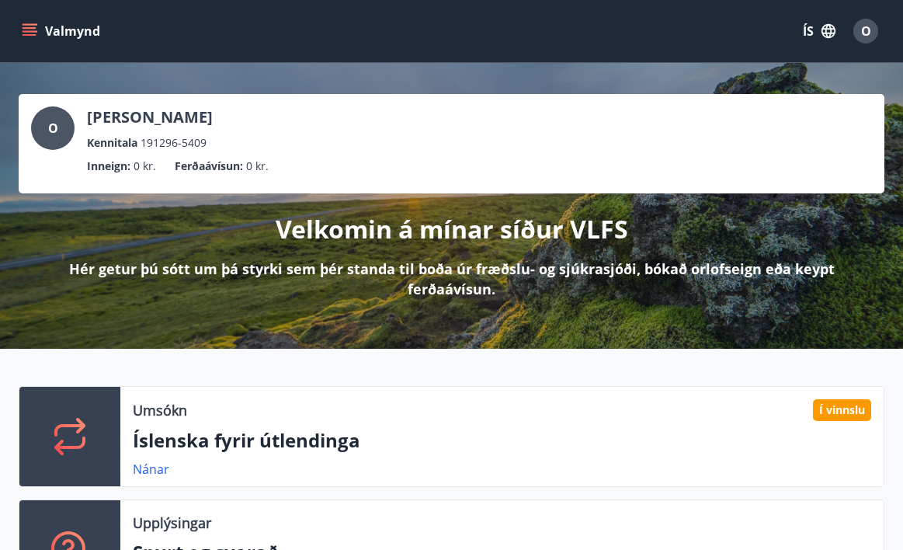
click at [817, 28] on button "ÍS" at bounding box center [819, 31] width 50 height 28
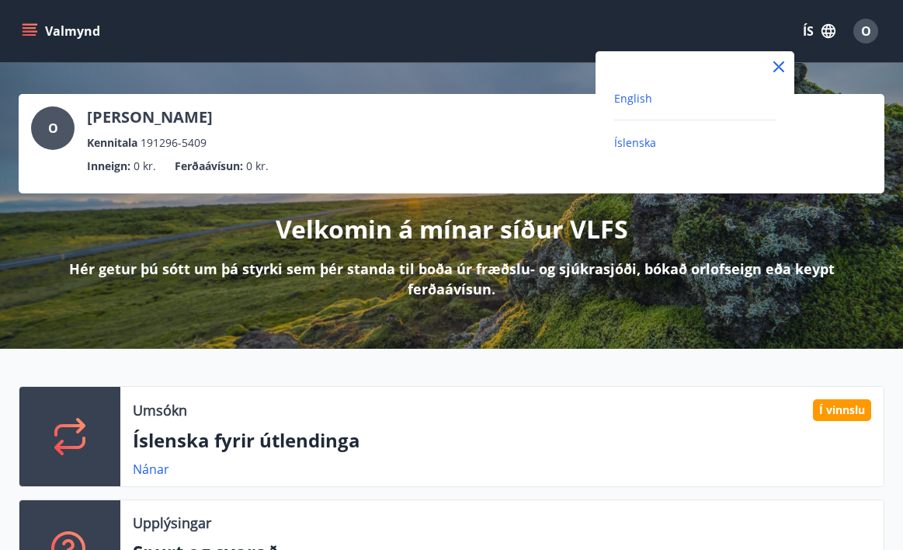
click at [639, 97] on span "English" at bounding box center [633, 98] width 38 height 15
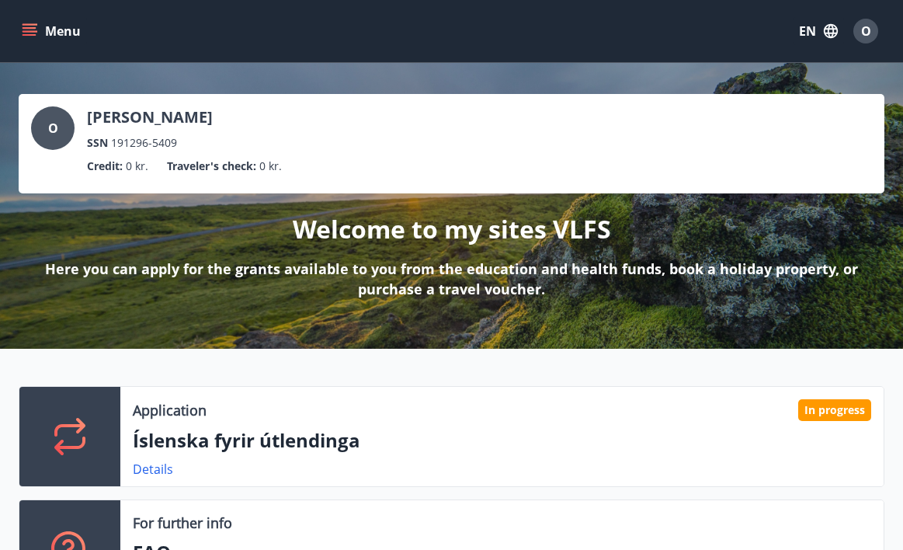
click at [32, 28] on icon "menu" at bounding box center [30, 28] width 14 height 2
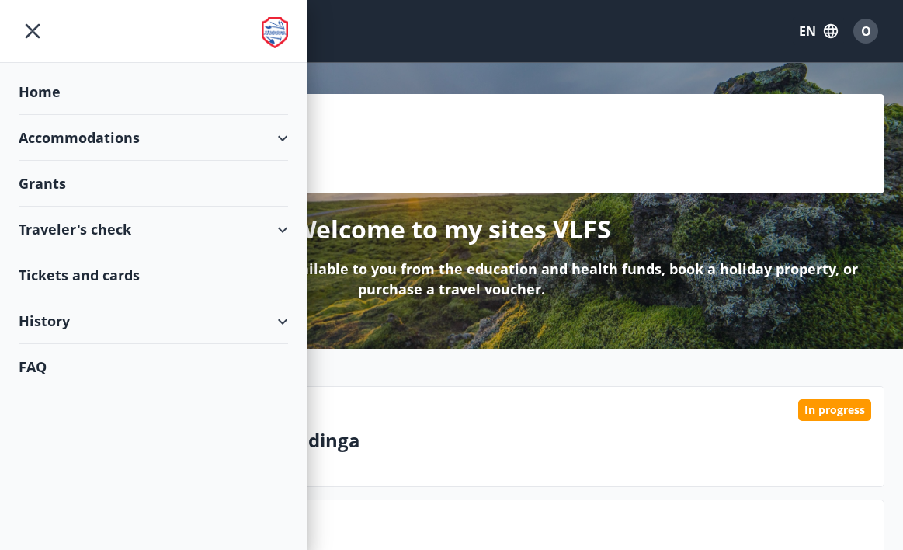
click at [71, 185] on div "Grants" at bounding box center [153, 184] width 269 height 46
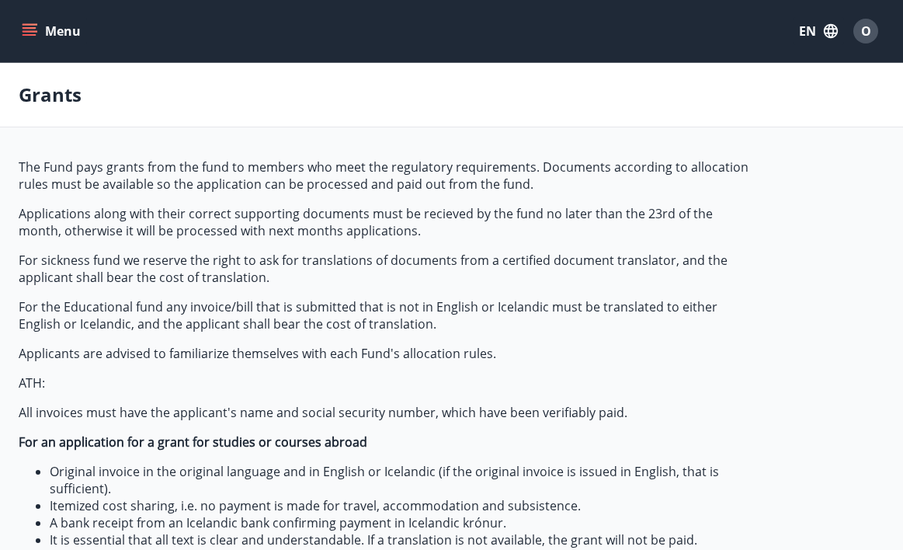
type input "***"
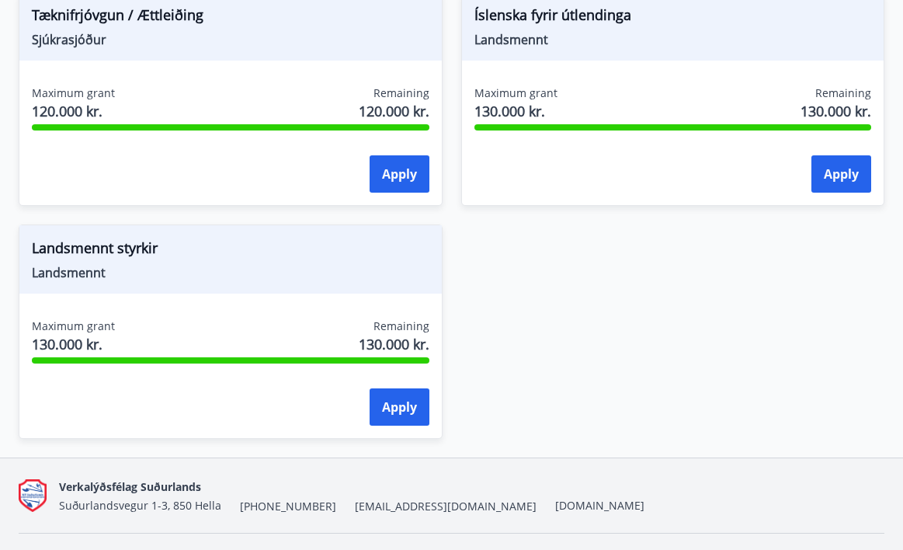
scroll to position [2154, 0]
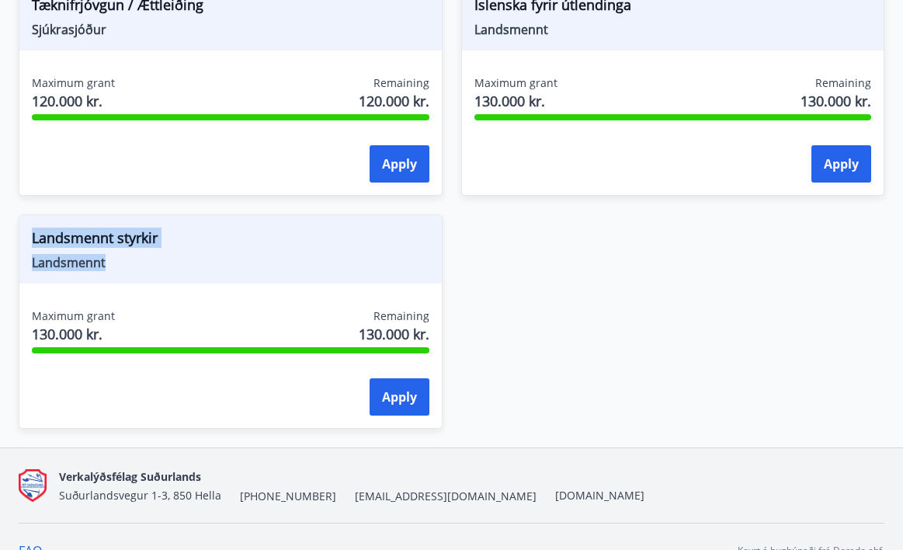
drag, startPoint x: 154, startPoint y: 266, endPoint x: 20, endPoint y: 231, distance: 137.9
click at [20, 231] on div "Landsmennt styrkir Landsmennt" at bounding box center [230, 249] width 422 height 68
copy div "Landsmennt styrkir Landsmennt"
click at [397, 403] on button "Apply" at bounding box center [400, 396] width 60 height 37
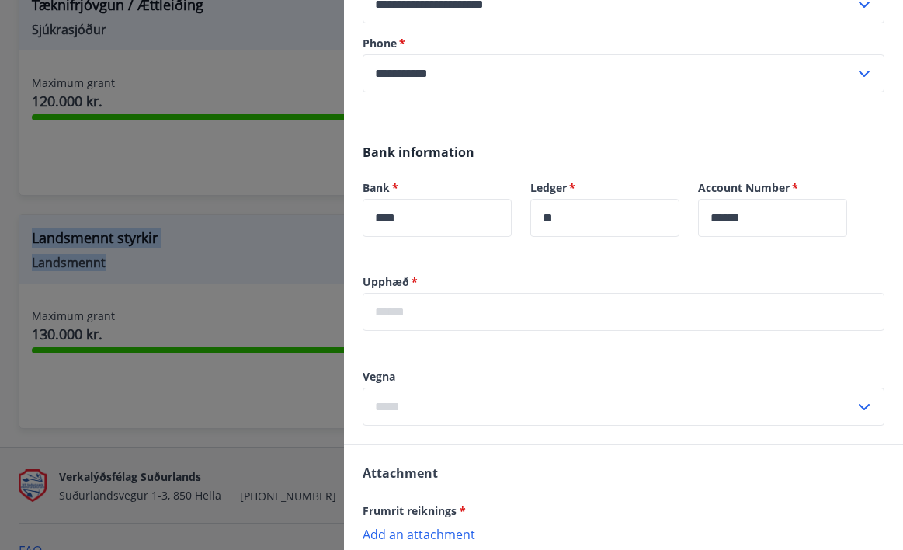
scroll to position [262, 0]
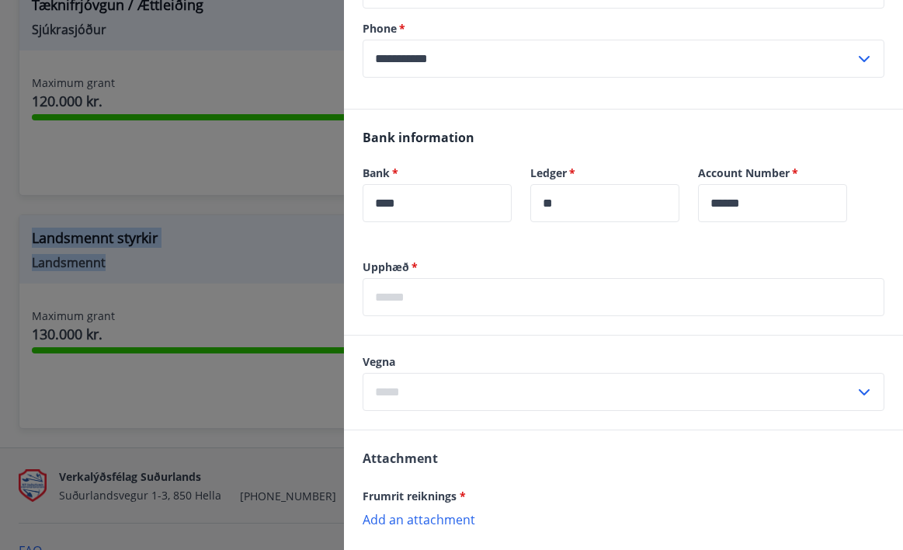
click at [474, 301] on input "text" at bounding box center [624, 297] width 522 height 38
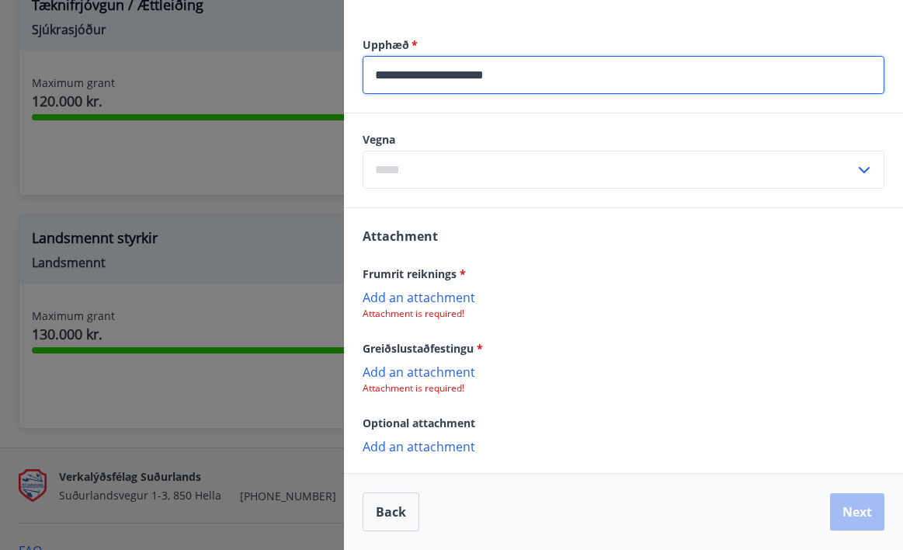
scroll to position [484, 0]
click at [430, 297] on div "Frumrit reiknings * Add an attachment Attachment is required!" at bounding box center [624, 292] width 522 height 56
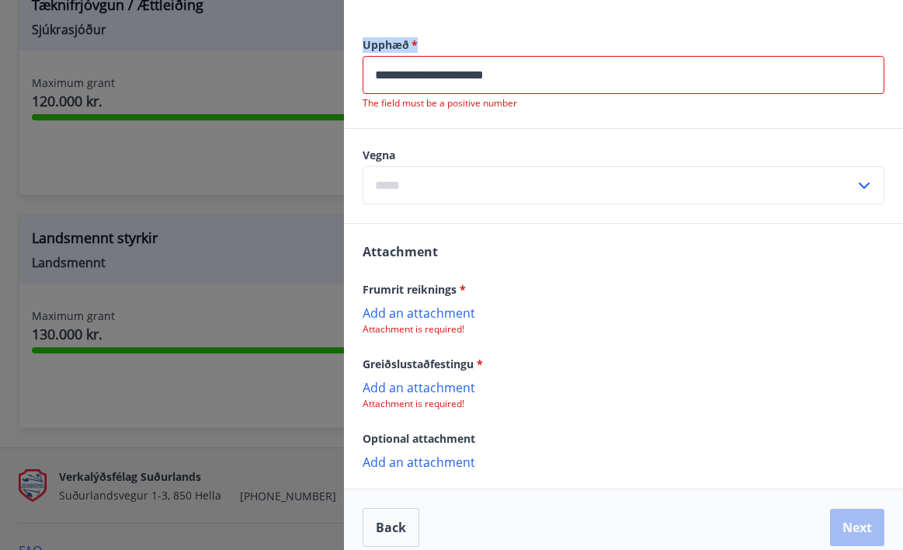
drag, startPoint x: 426, startPoint y: 43, endPoint x: 363, endPoint y: 48, distance: 63.8
click at [363, 48] on label "Upphæð   *" at bounding box center [624, 45] width 522 height 16
copy label "Upphæð   *"
click at [605, 91] on input "**********" at bounding box center [624, 75] width 522 height 38
type input "*"
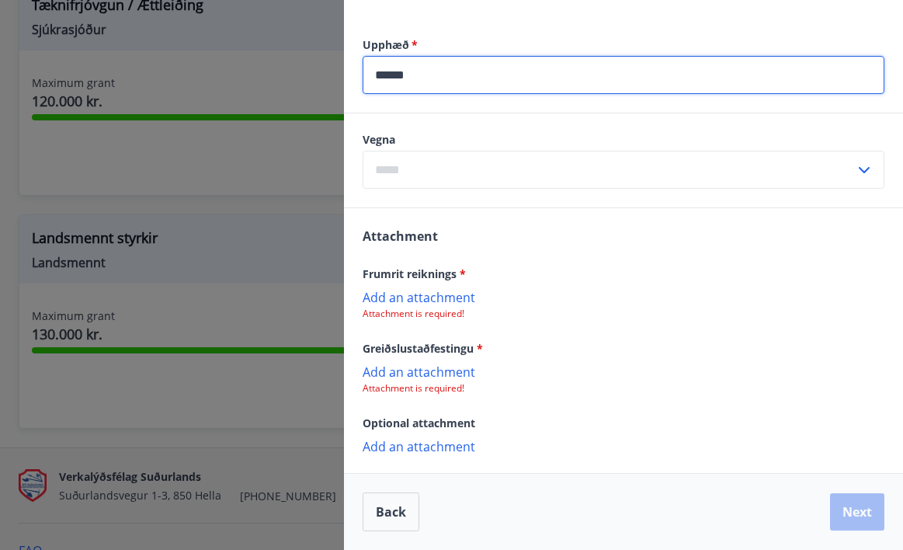
type input "******"
click at [409, 301] on p "Add an attachment" at bounding box center [624, 297] width 522 height 16
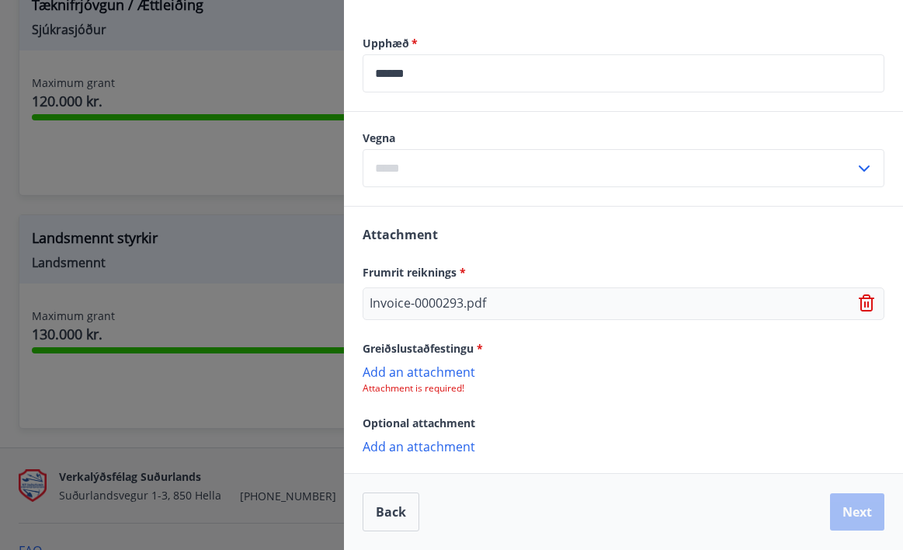
scroll to position [485, 0]
click at [452, 374] on p "Add an attachment" at bounding box center [624, 371] width 522 height 16
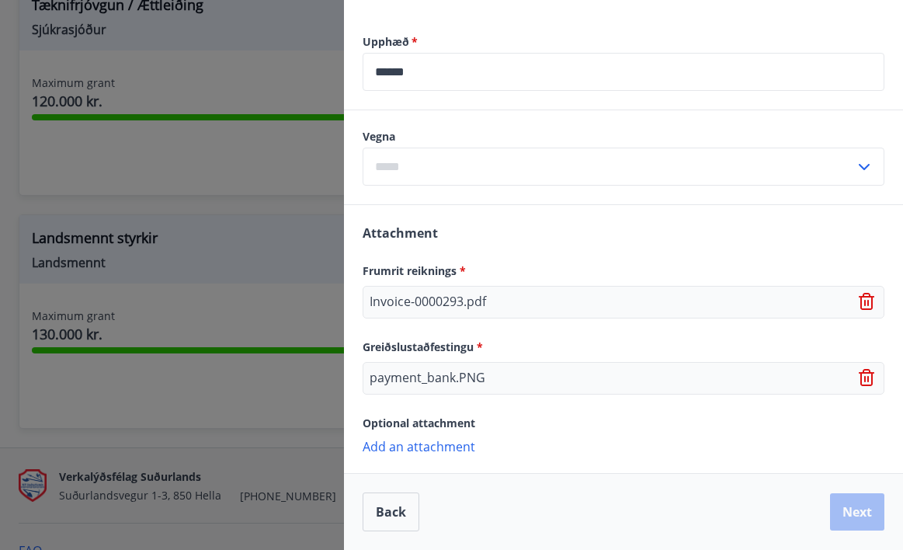
scroll to position [487, 0]
click at [865, 510] on div "Back Next" at bounding box center [624, 511] width 522 height 39
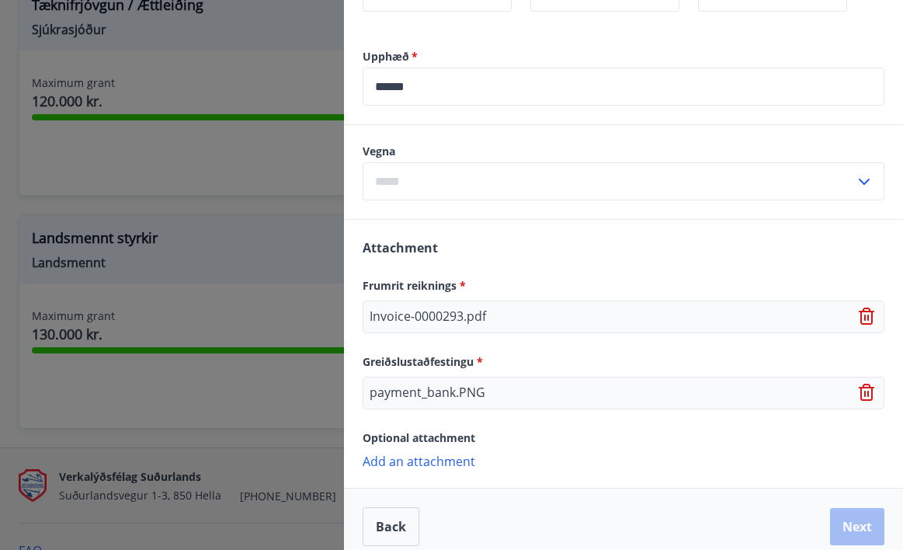
scroll to position [469, 0]
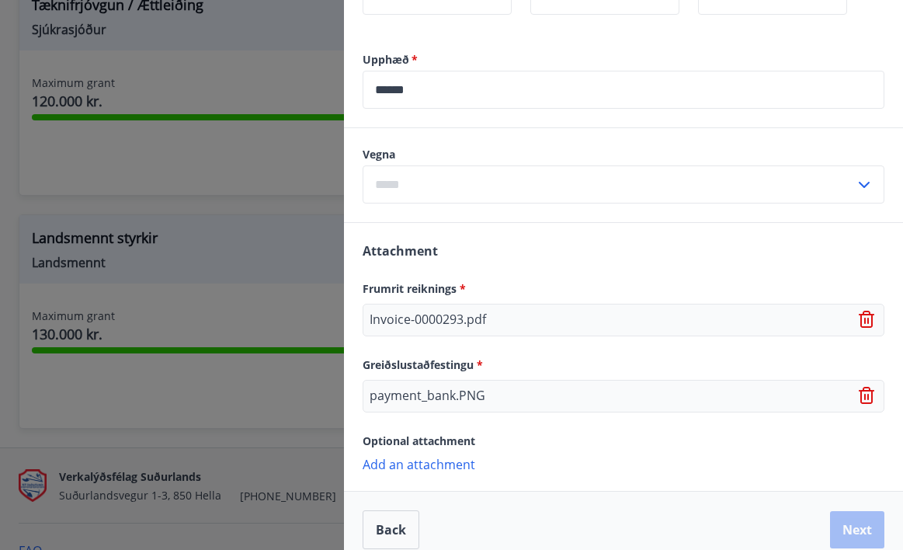
click at [863, 182] on icon at bounding box center [864, 185] width 19 height 19
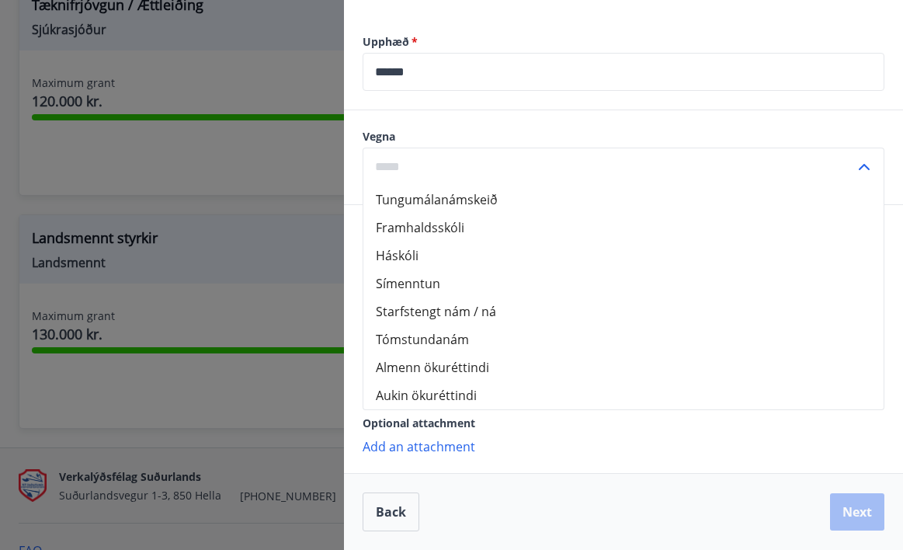
scroll to position [487, 0]
click at [495, 318] on li "Starfstengt nám / ná" at bounding box center [623, 311] width 520 height 28
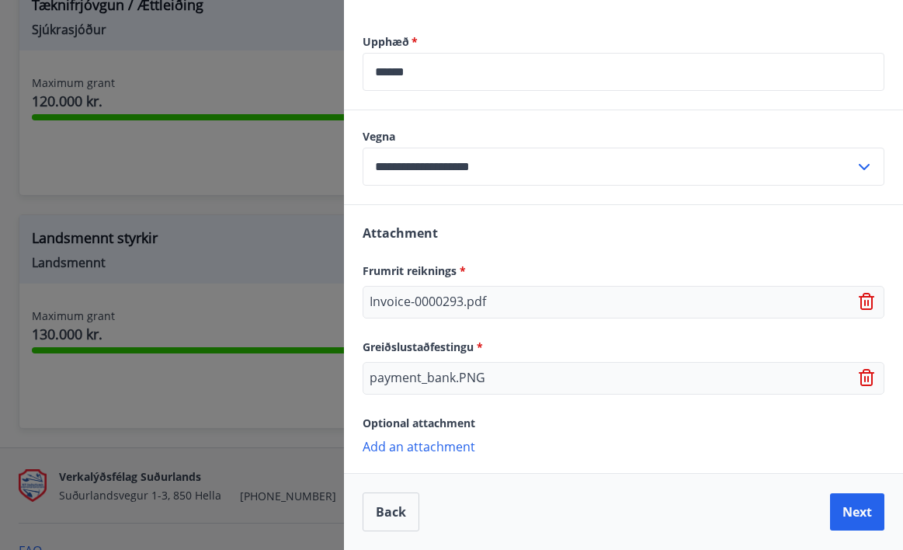
type input "**********"
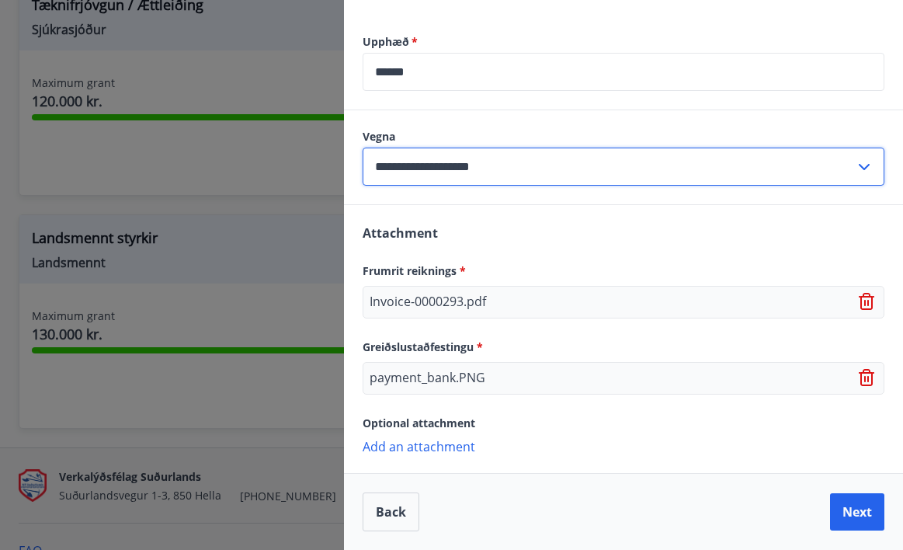
drag, startPoint x: 543, startPoint y: 162, endPoint x: 384, endPoint y: 153, distance: 158.7
click at [384, 153] on input "**********" at bounding box center [609, 167] width 492 height 38
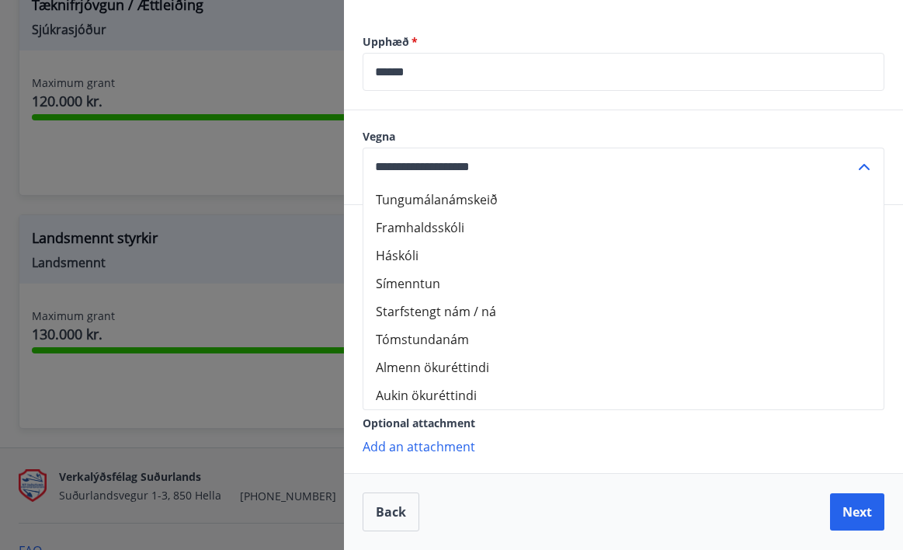
click at [245, 162] on div at bounding box center [451, 275] width 903 height 550
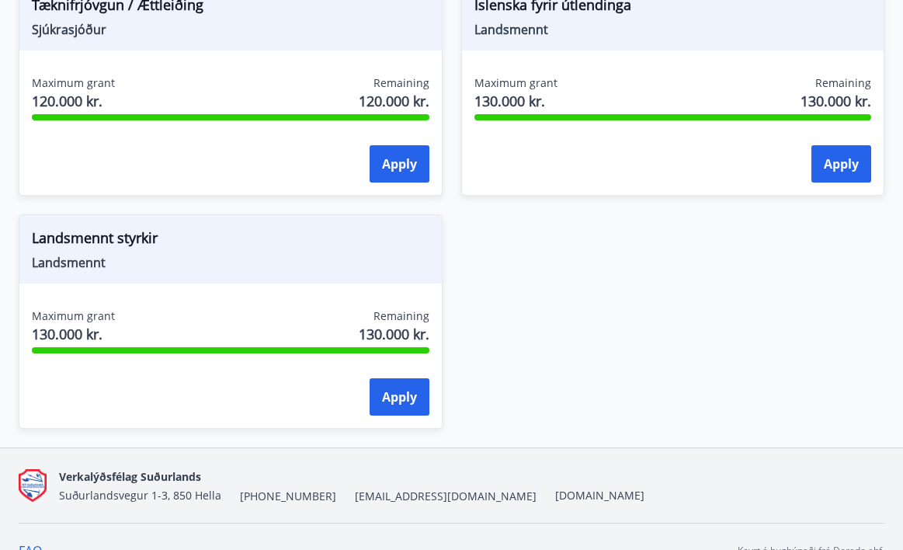
scroll to position [0, 0]
click at [255, 284] on div "Landsmennt styrkir Landsmennt Maximum grant 130.000 kr. Remaining 130.000 kr. A…" at bounding box center [231, 321] width 424 height 214
click at [400, 395] on button "Apply" at bounding box center [400, 396] width 60 height 37
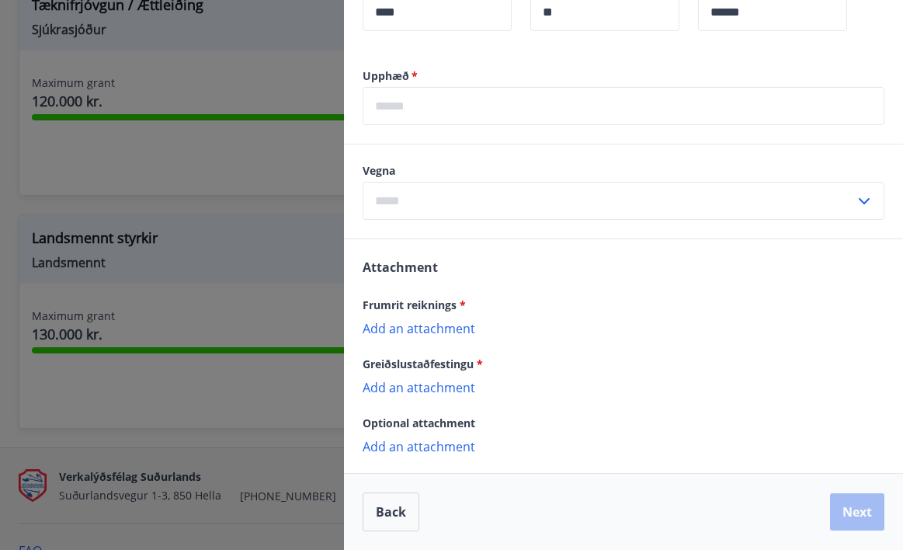
scroll to position [453, 0]
click at [560, 193] on input "text" at bounding box center [609, 201] width 492 height 38
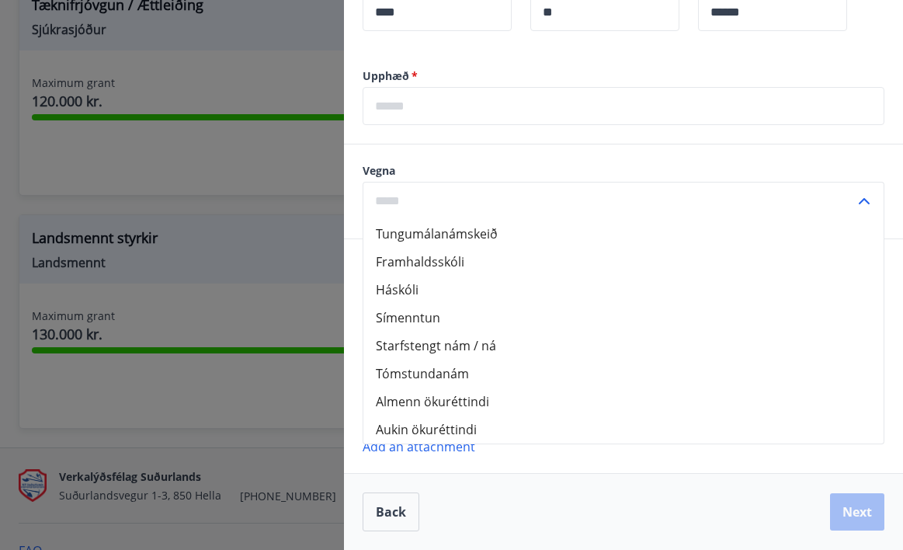
click at [482, 341] on li "Starfstengt nám / ná" at bounding box center [623, 346] width 520 height 28
type input "**********"
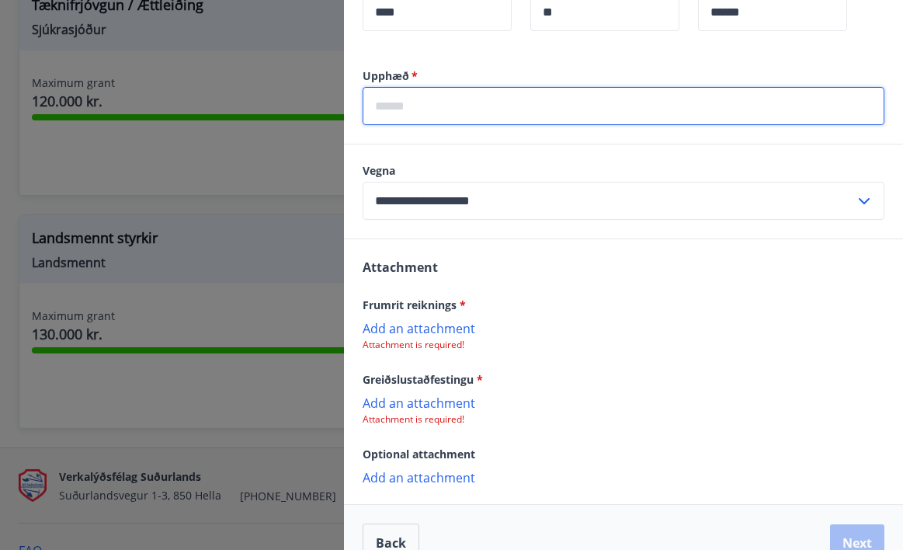
click at [481, 107] on input "text" at bounding box center [624, 106] width 522 height 38
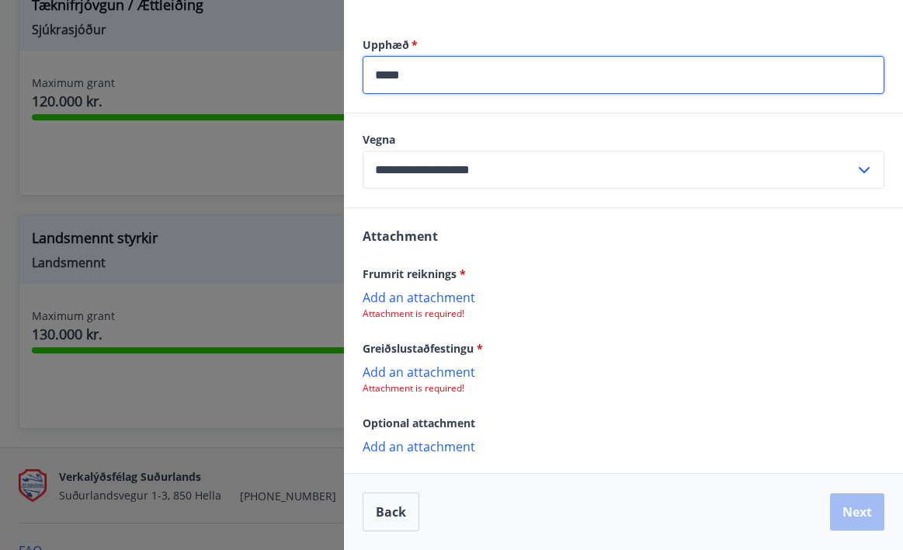
scroll to position [484, 0]
type input "*****"
click at [430, 301] on p "Add an attachment" at bounding box center [624, 297] width 522 height 16
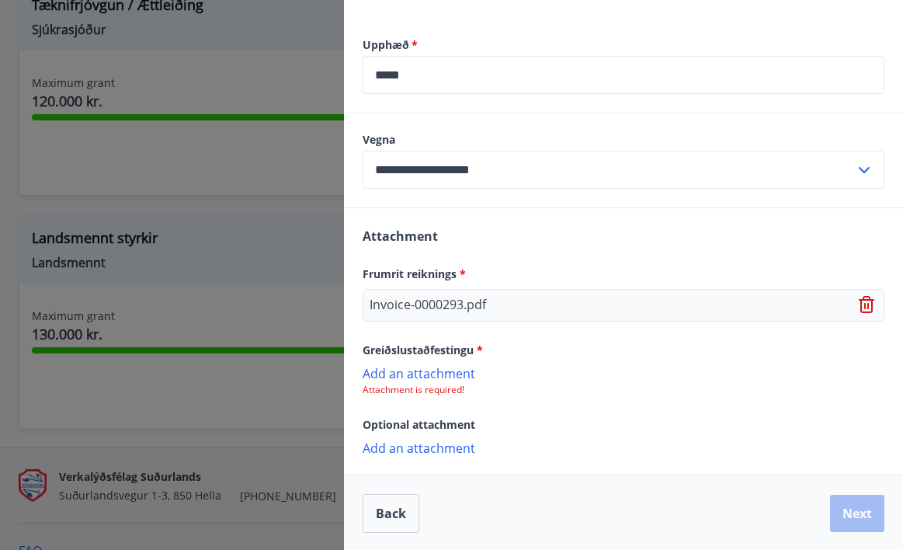
click at [439, 372] on p "Add an attachment" at bounding box center [624, 373] width 522 height 16
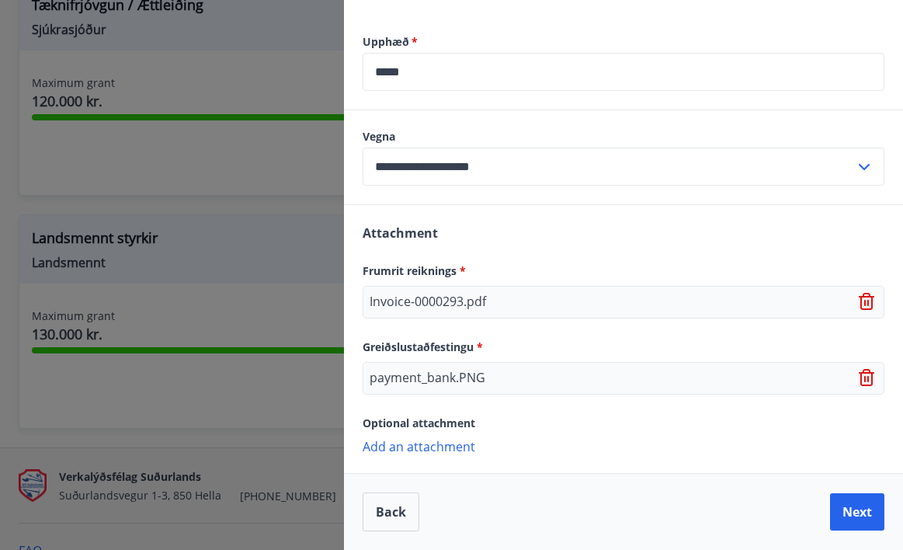
scroll to position [487, 0]
click at [853, 520] on button "Next" at bounding box center [857, 511] width 54 height 37
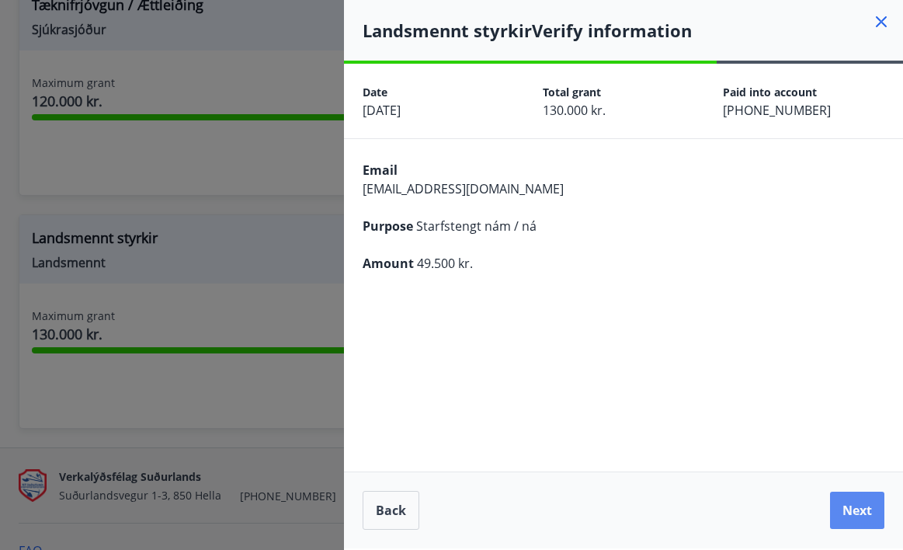
click at [853, 520] on button "Next" at bounding box center [857, 510] width 54 height 37
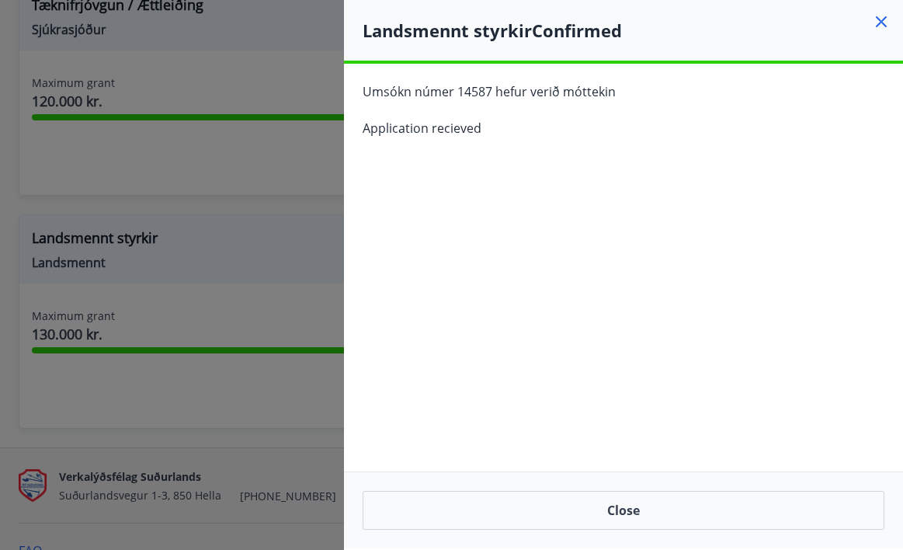
click at [882, 19] on icon at bounding box center [881, 21] width 19 height 19
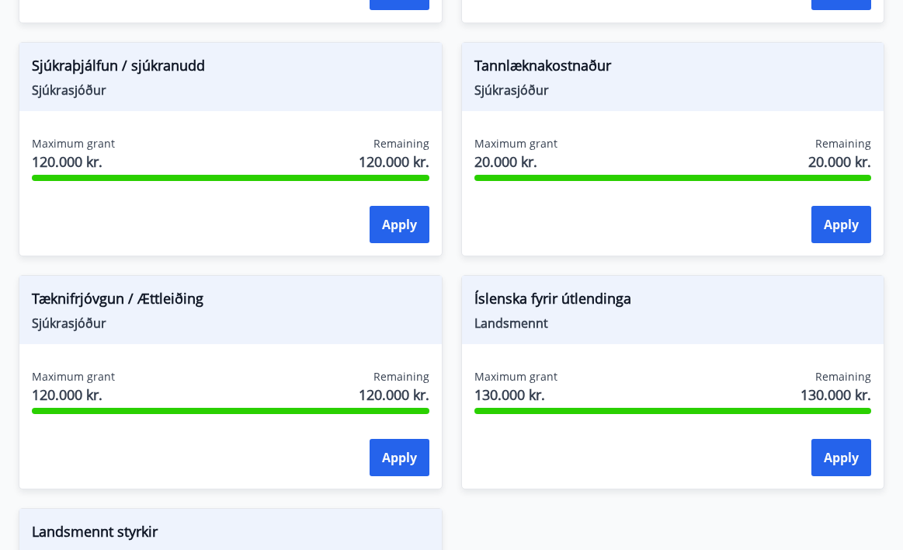
scroll to position [1544, 0]
